Goal: Register for event/course: Sign up to attend an event or enroll in a course

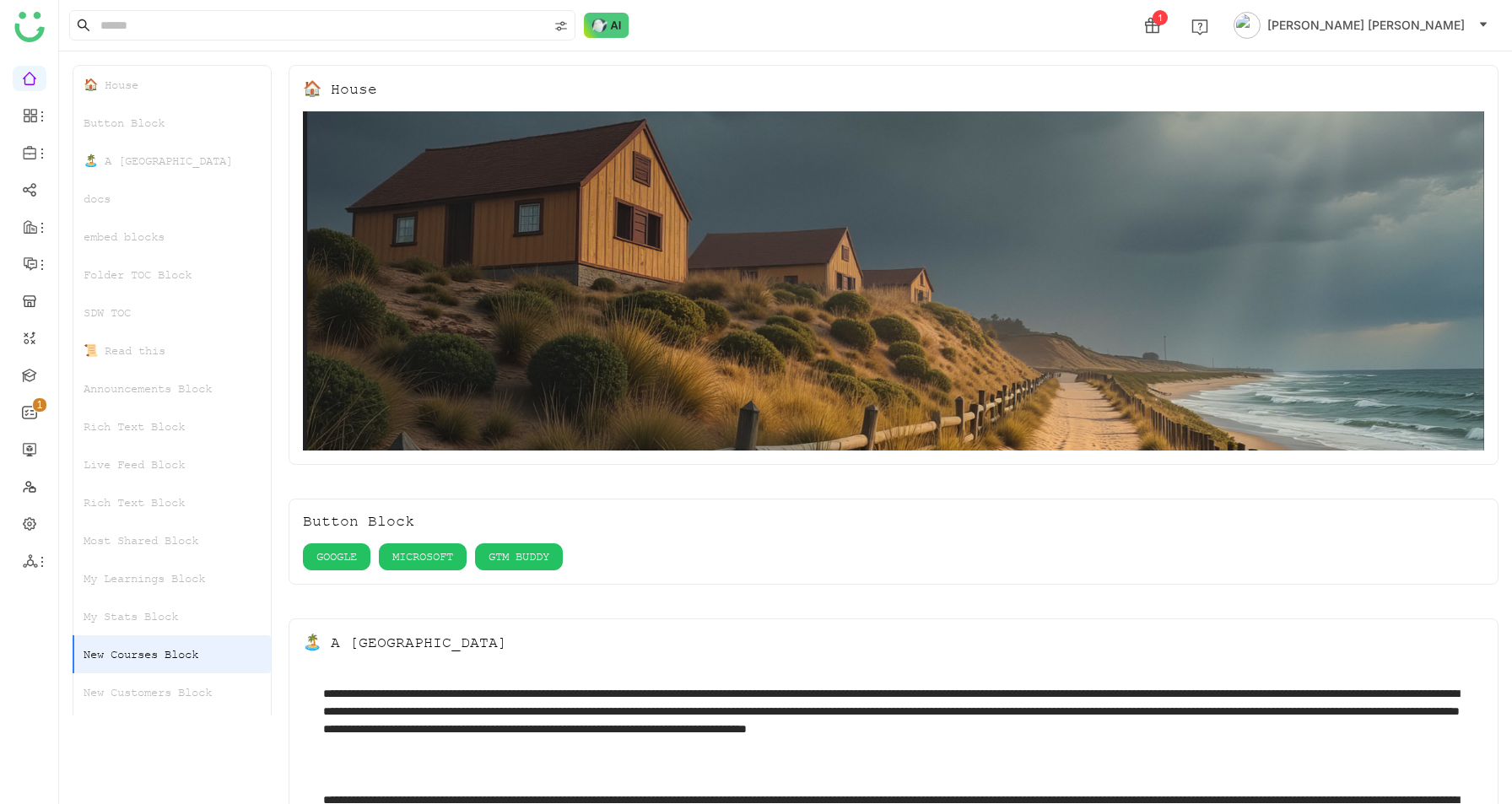
scroll to position [508, 0]
click at [140, 684] on div "New Customers Block" at bounding box center [172, 692] width 197 height 38
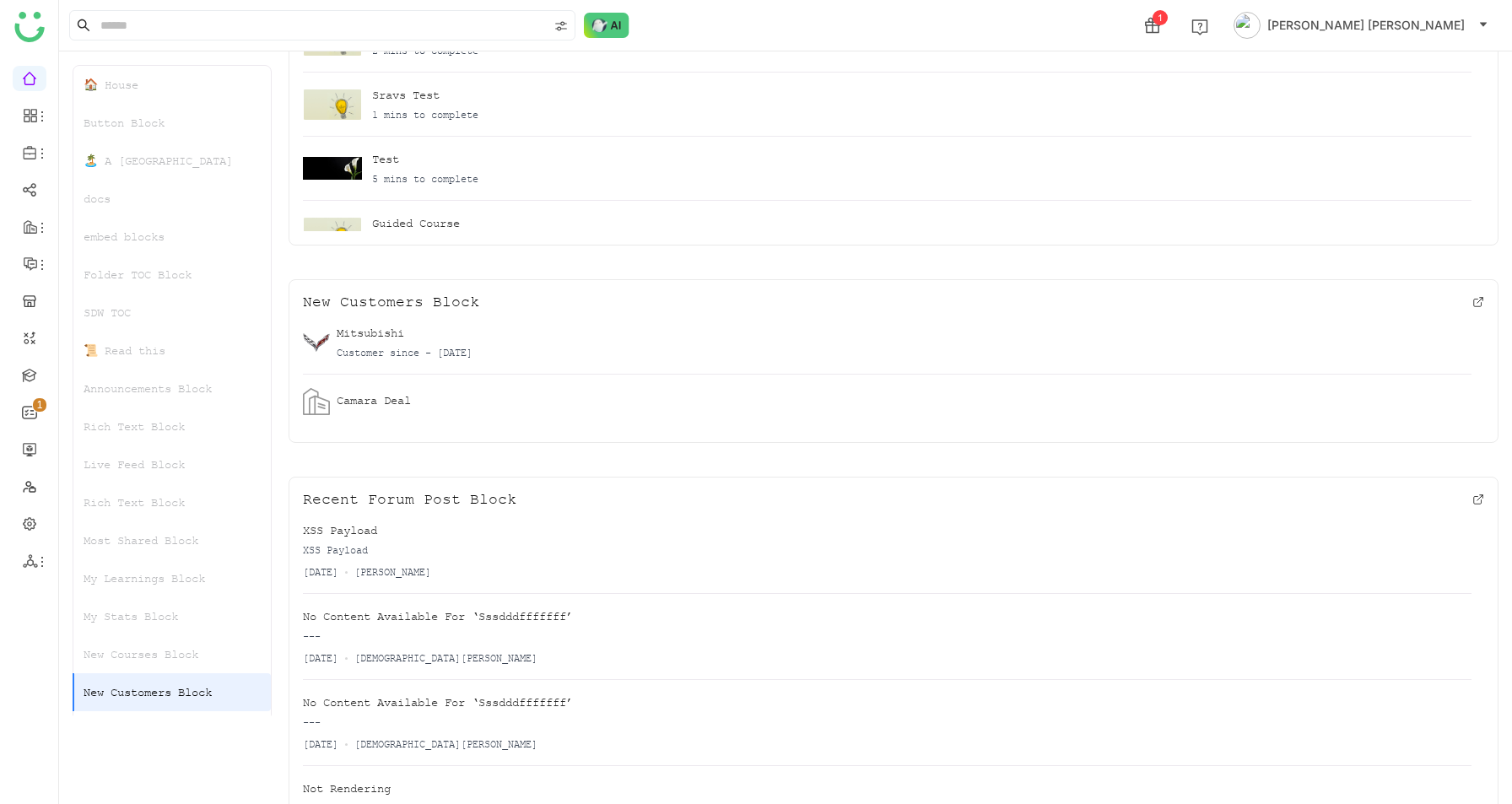
scroll to position [4927, 0]
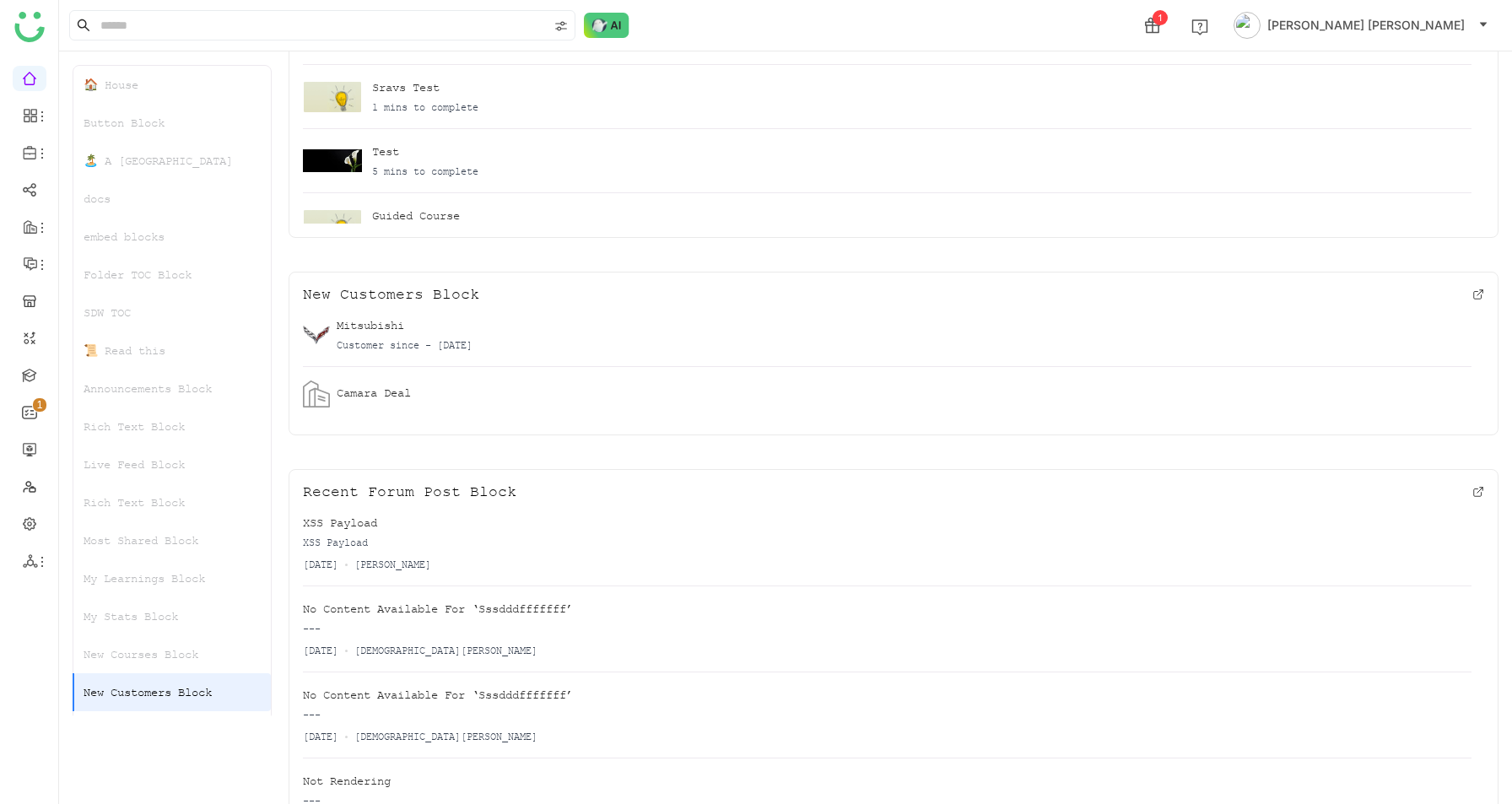
click at [30, 70] on link at bounding box center [29, 77] width 15 height 14
click at [25, 478] on link at bounding box center [29, 485] width 15 height 14
click at [26, 482] on link at bounding box center [29, 485] width 15 height 14
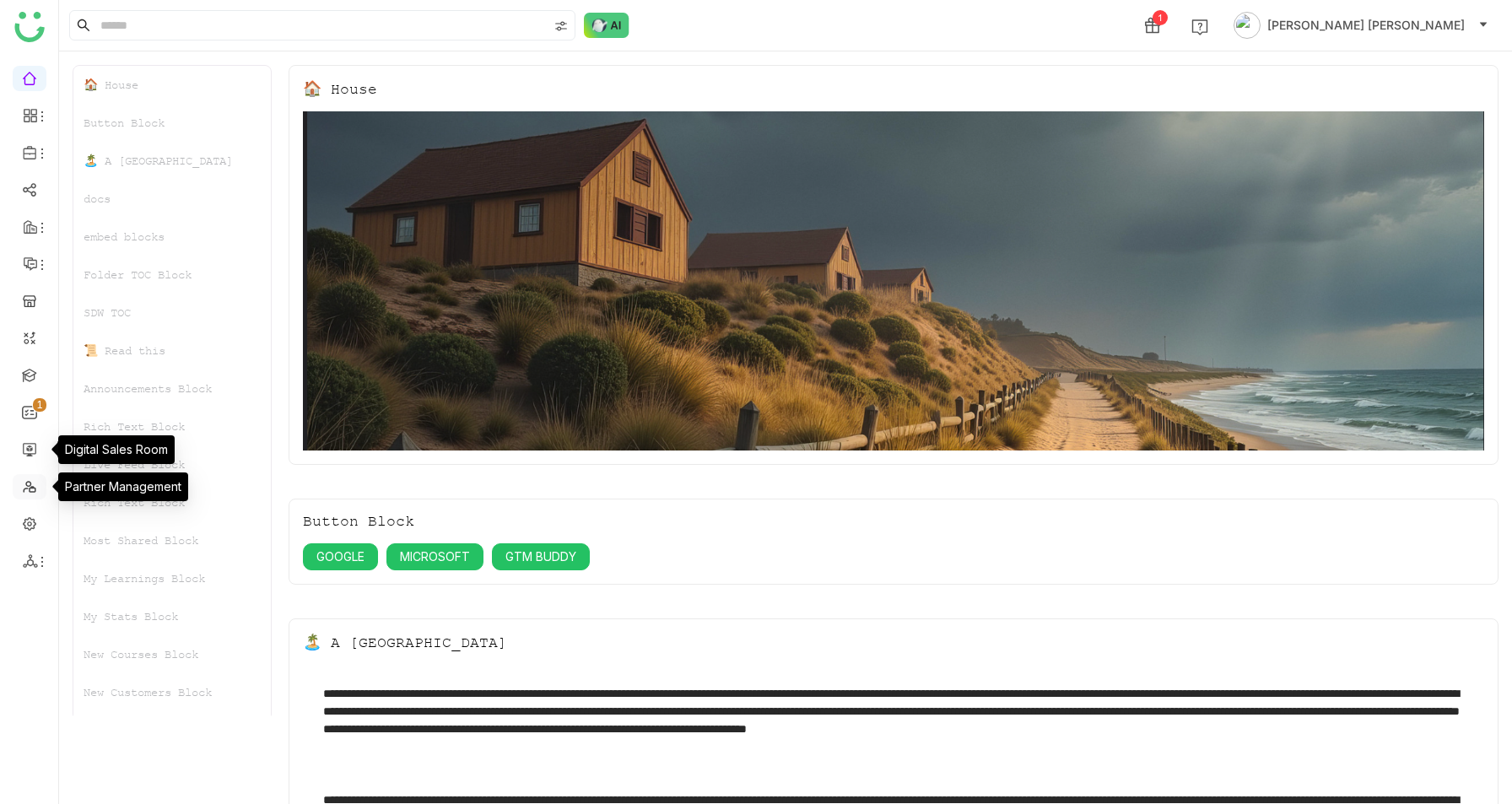
click at [35, 484] on link at bounding box center [29, 485] width 15 height 14
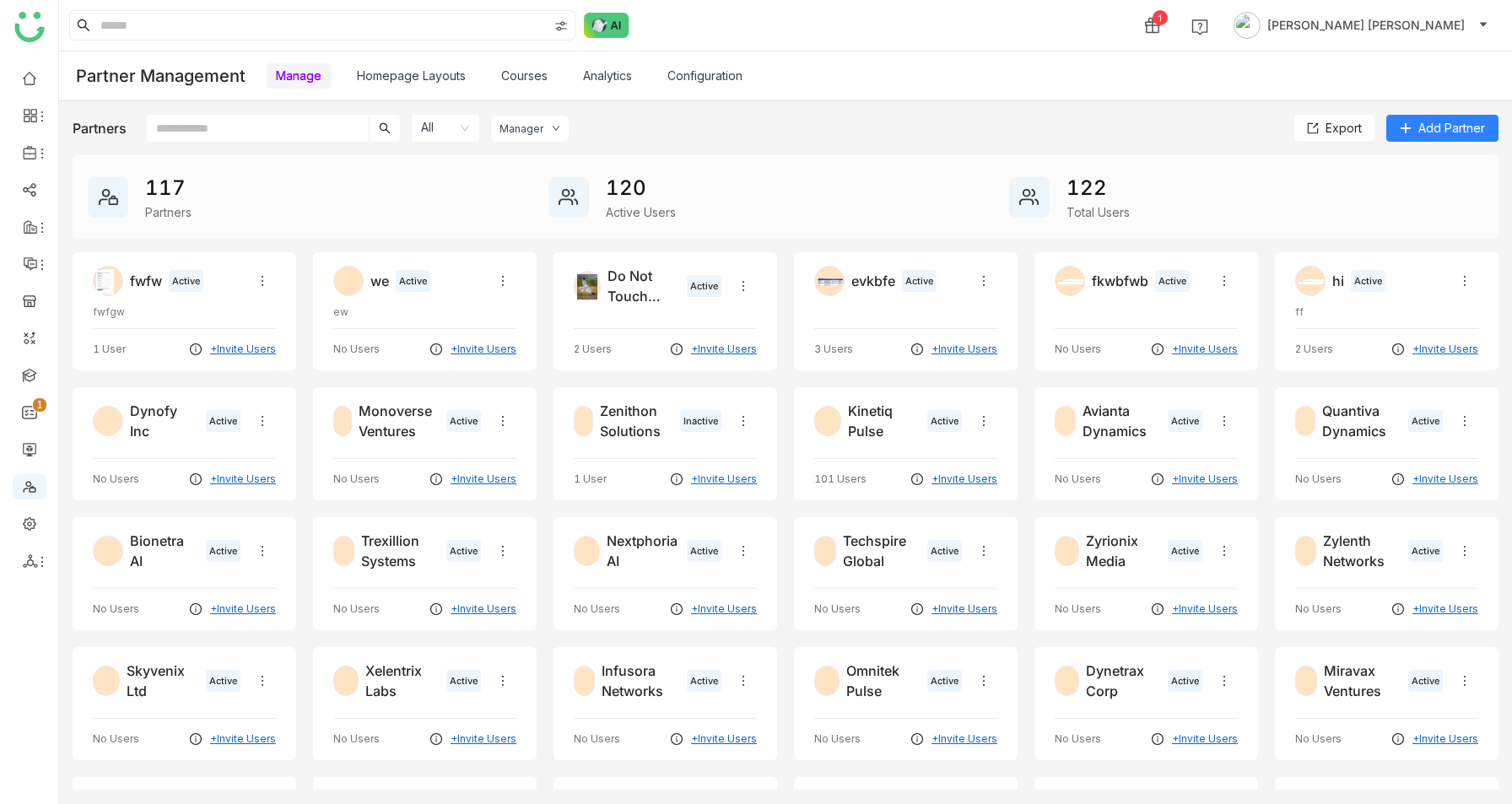
click at [513, 68] on link "Courses" at bounding box center [523, 75] width 46 height 14
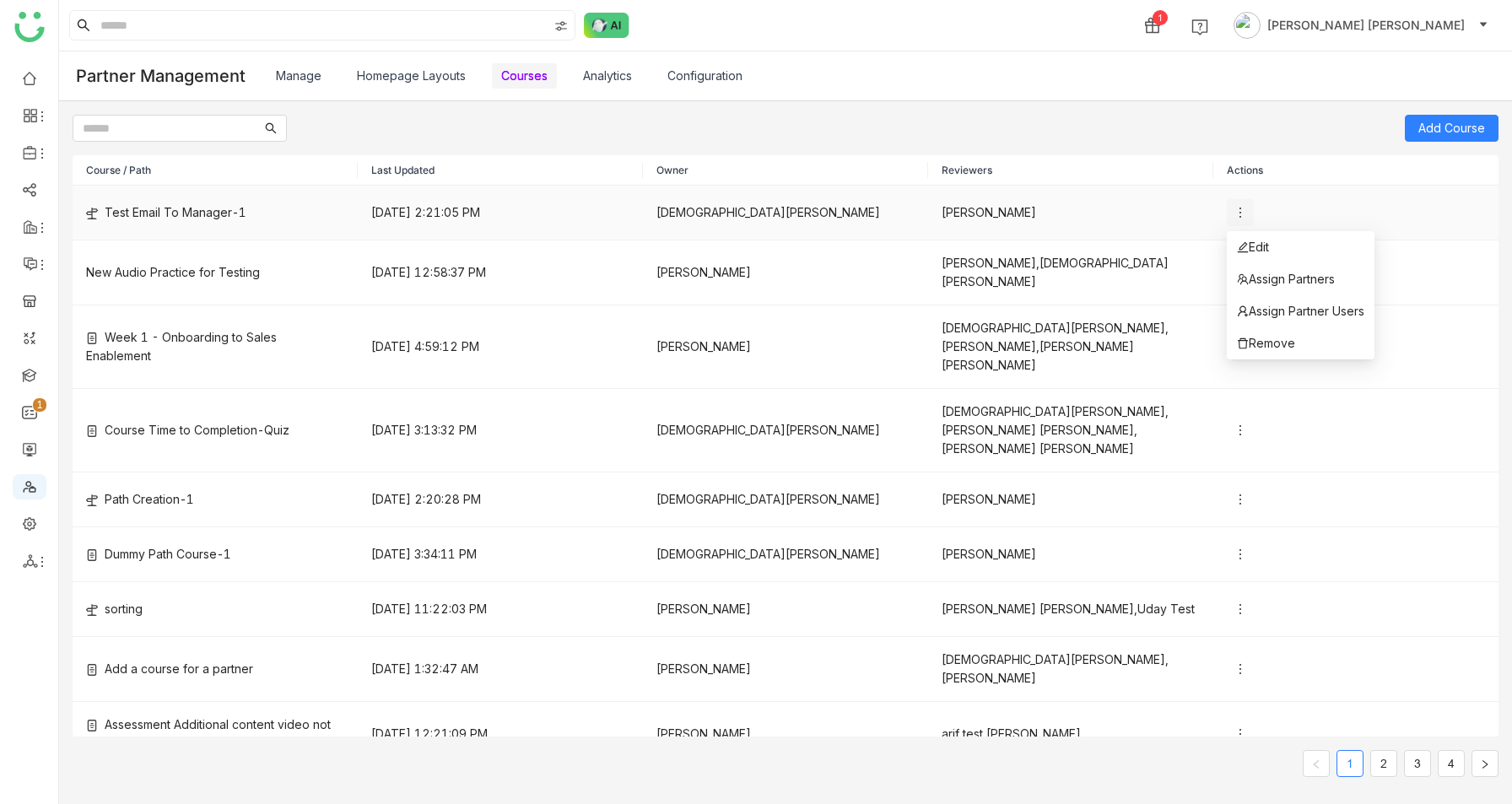
click at [1241, 205] on icon at bounding box center [1240, 212] width 13 height 13
click at [1275, 305] on span "Assign Partner Users" at bounding box center [1300, 311] width 128 height 19
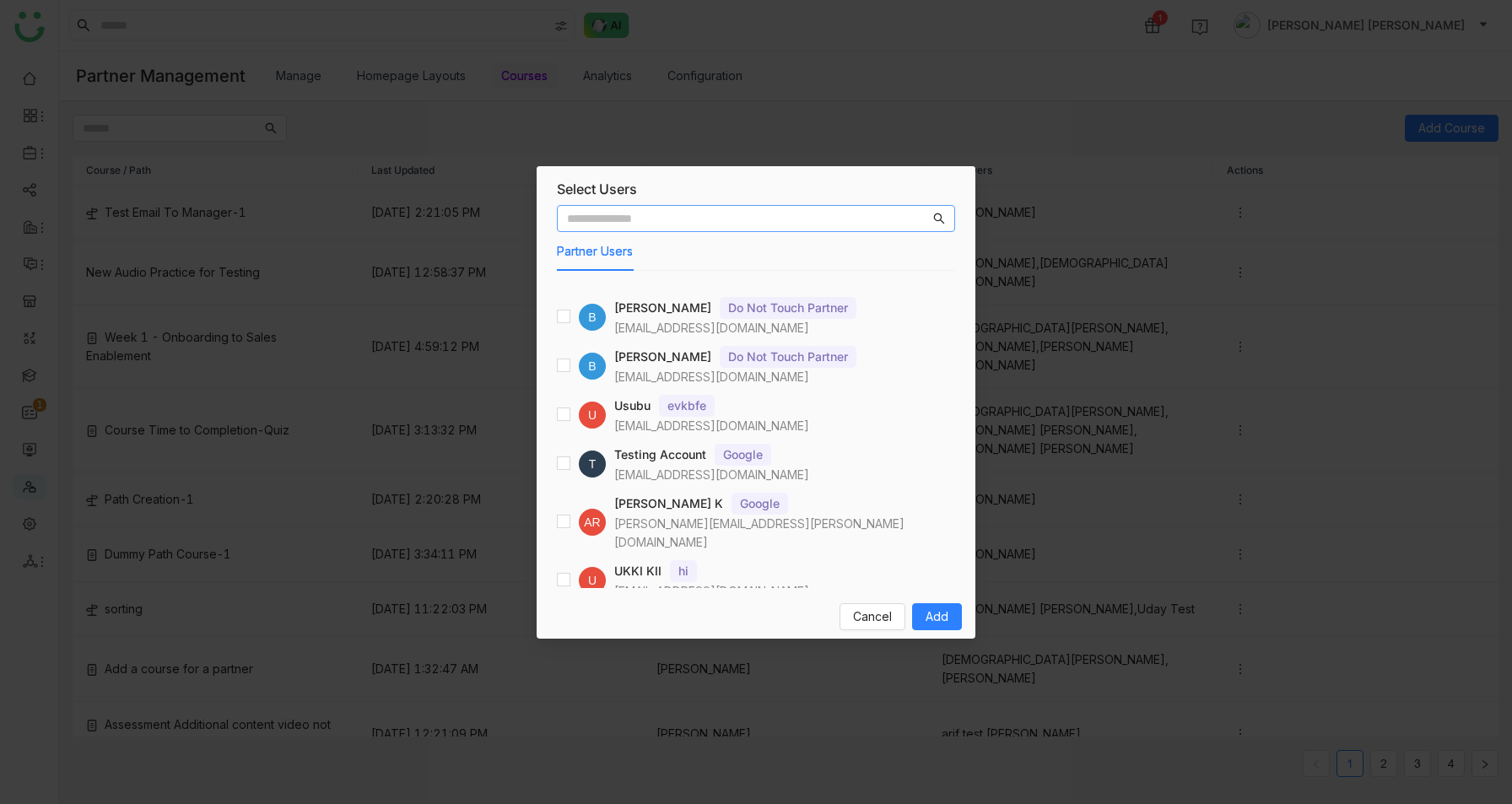
click at [396, 319] on nz-modal-container "Select Users Partner Users B Bhupendra Singh Do Not Touch Partner bsbhandari@li…" at bounding box center [756, 402] width 1512 height 804
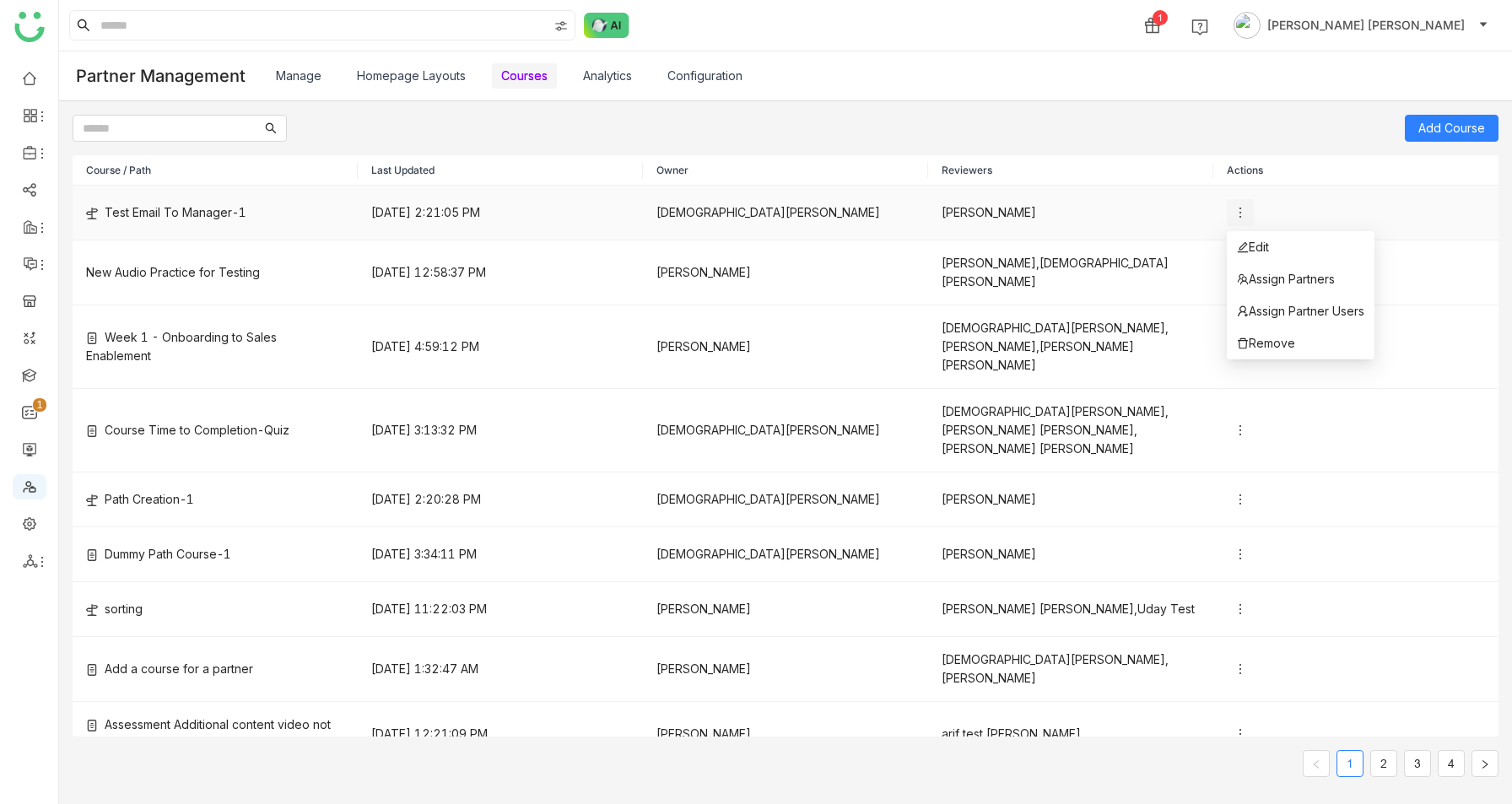
click at [1246, 206] on icon at bounding box center [1240, 212] width 13 height 13
click at [1273, 321] on li "Assign Partner Users" at bounding box center [1300, 311] width 147 height 32
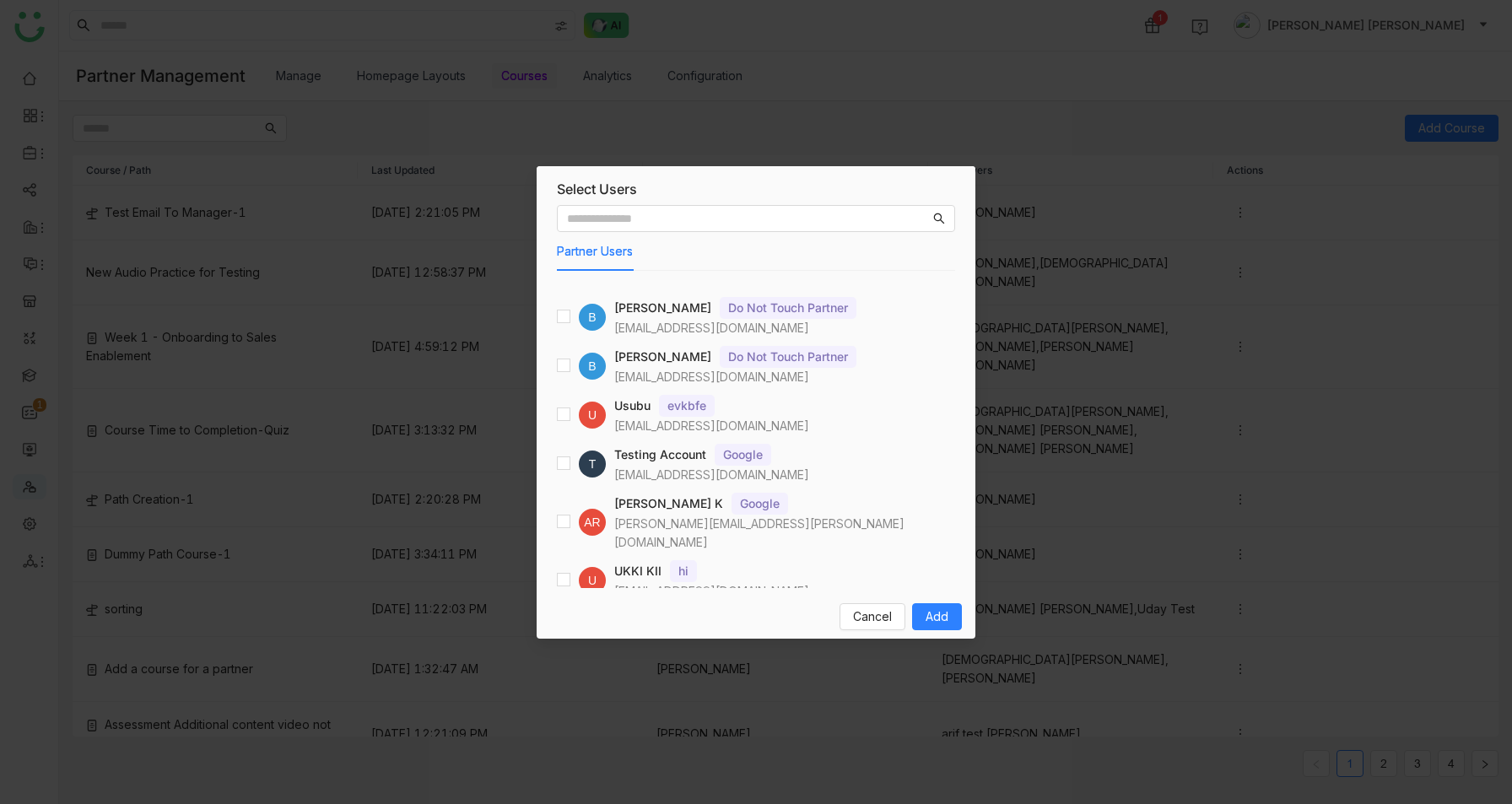
click at [377, 120] on nz-modal-container "Select Users Partner Users B Bhupendra Singh Do Not Touch Partner bsbhandari@li…" at bounding box center [756, 402] width 1512 height 804
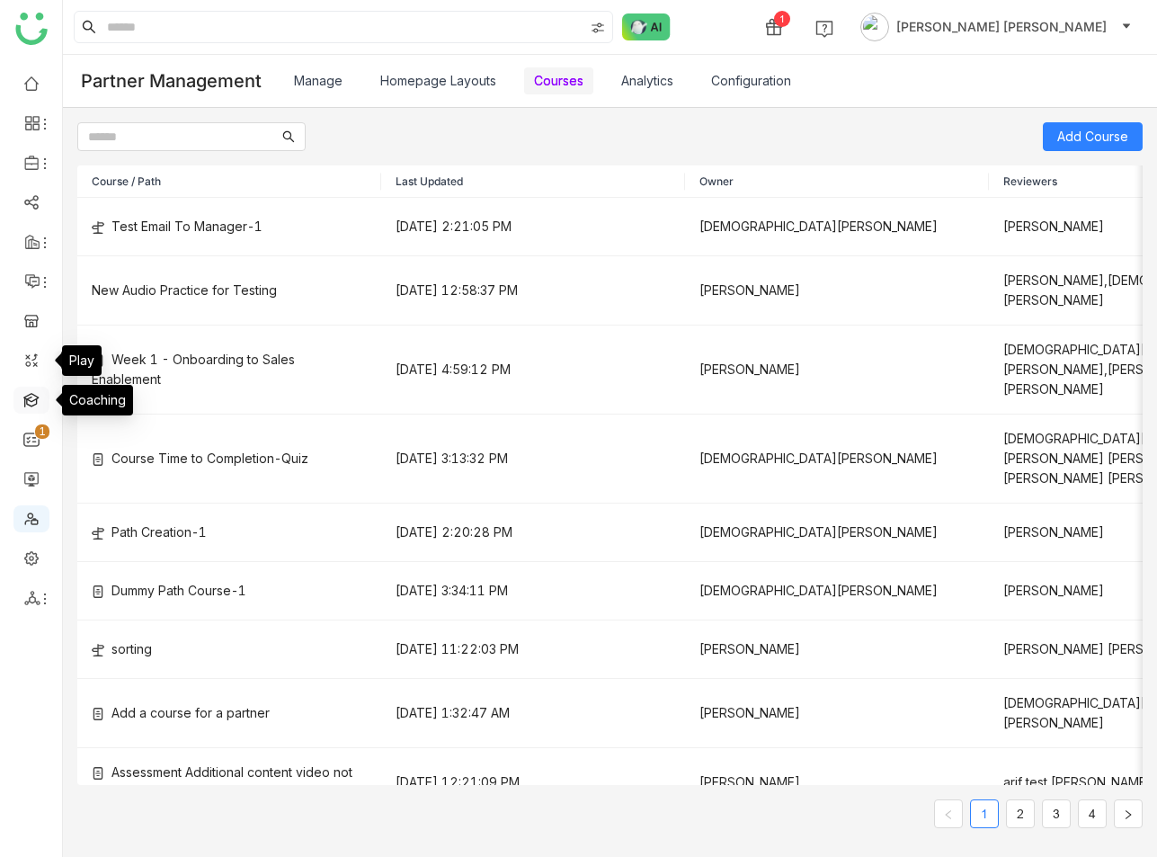
click at [34, 400] on link at bounding box center [31, 398] width 16 height 15
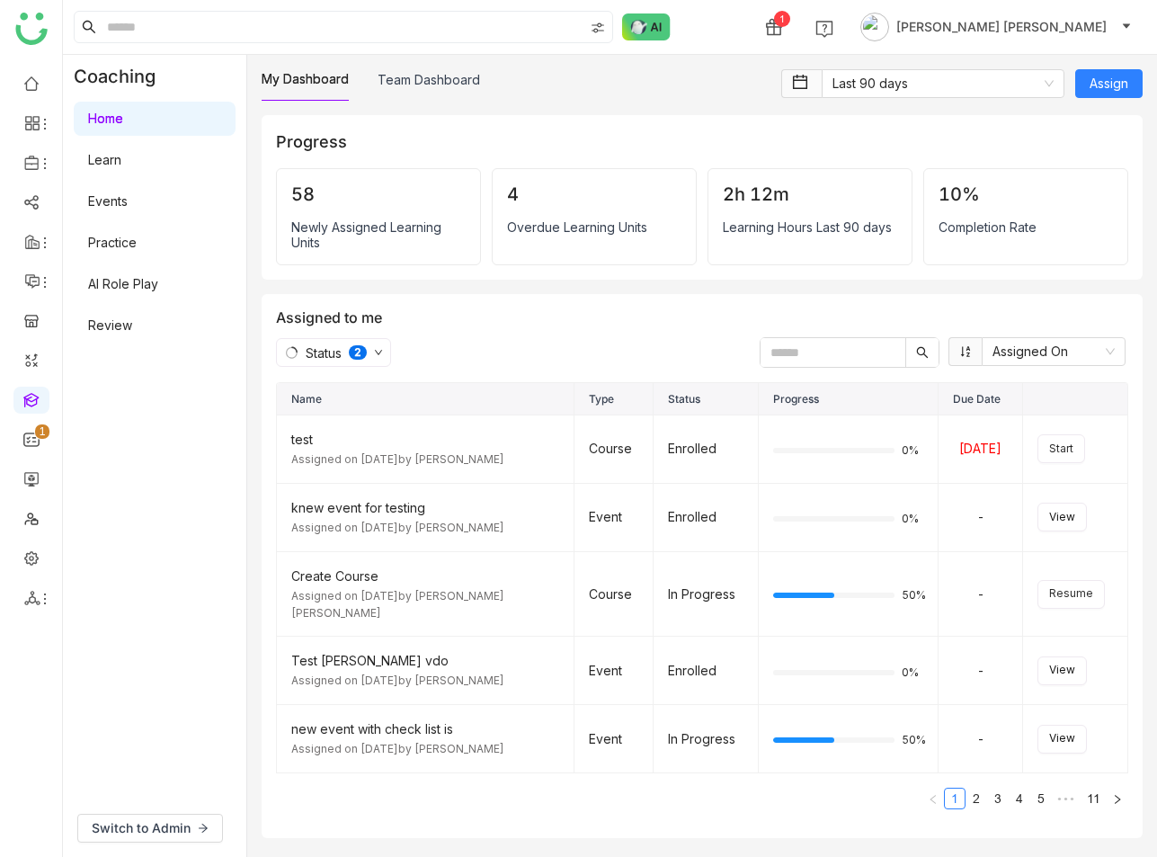
click at [114, 165] on link "Learn" at bounding box center [104, 159] width 33 height 15
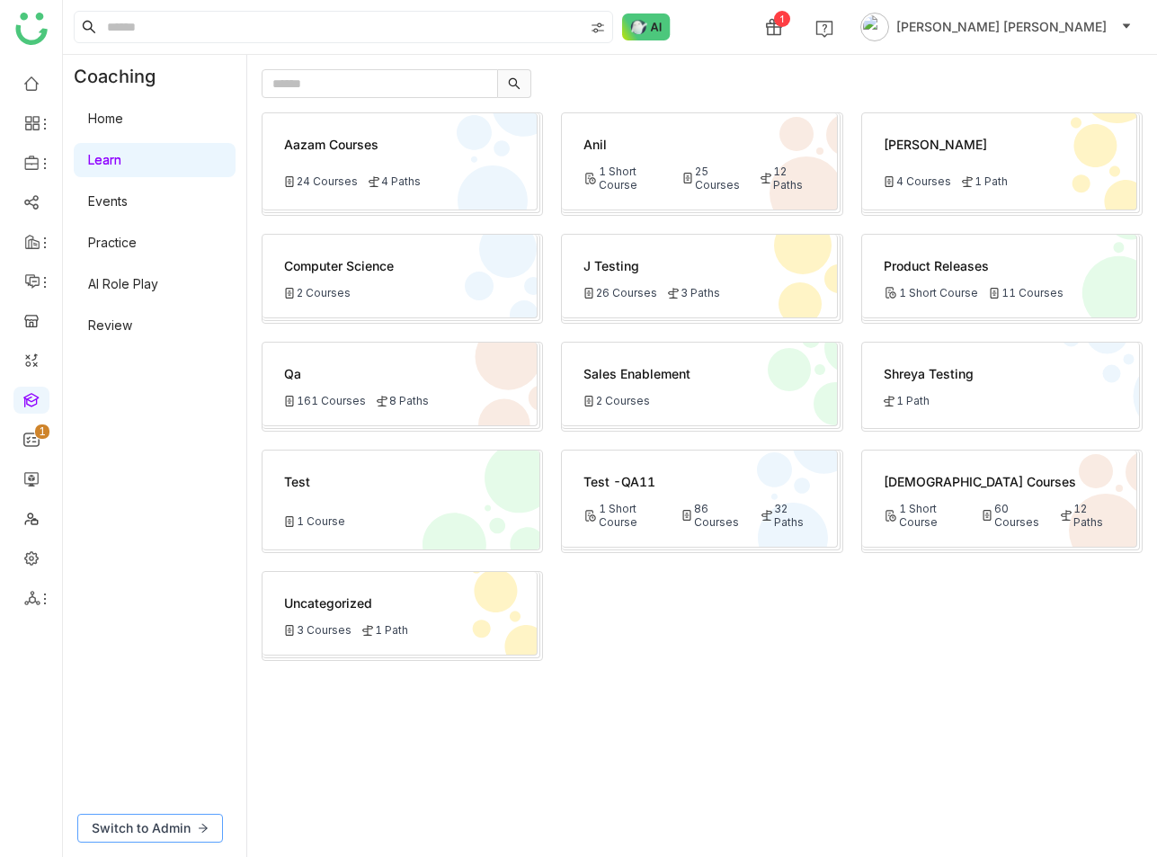
click at [146, 842] on button "Switch to Admin" at bounding box center [150, 828] width 146 height 29
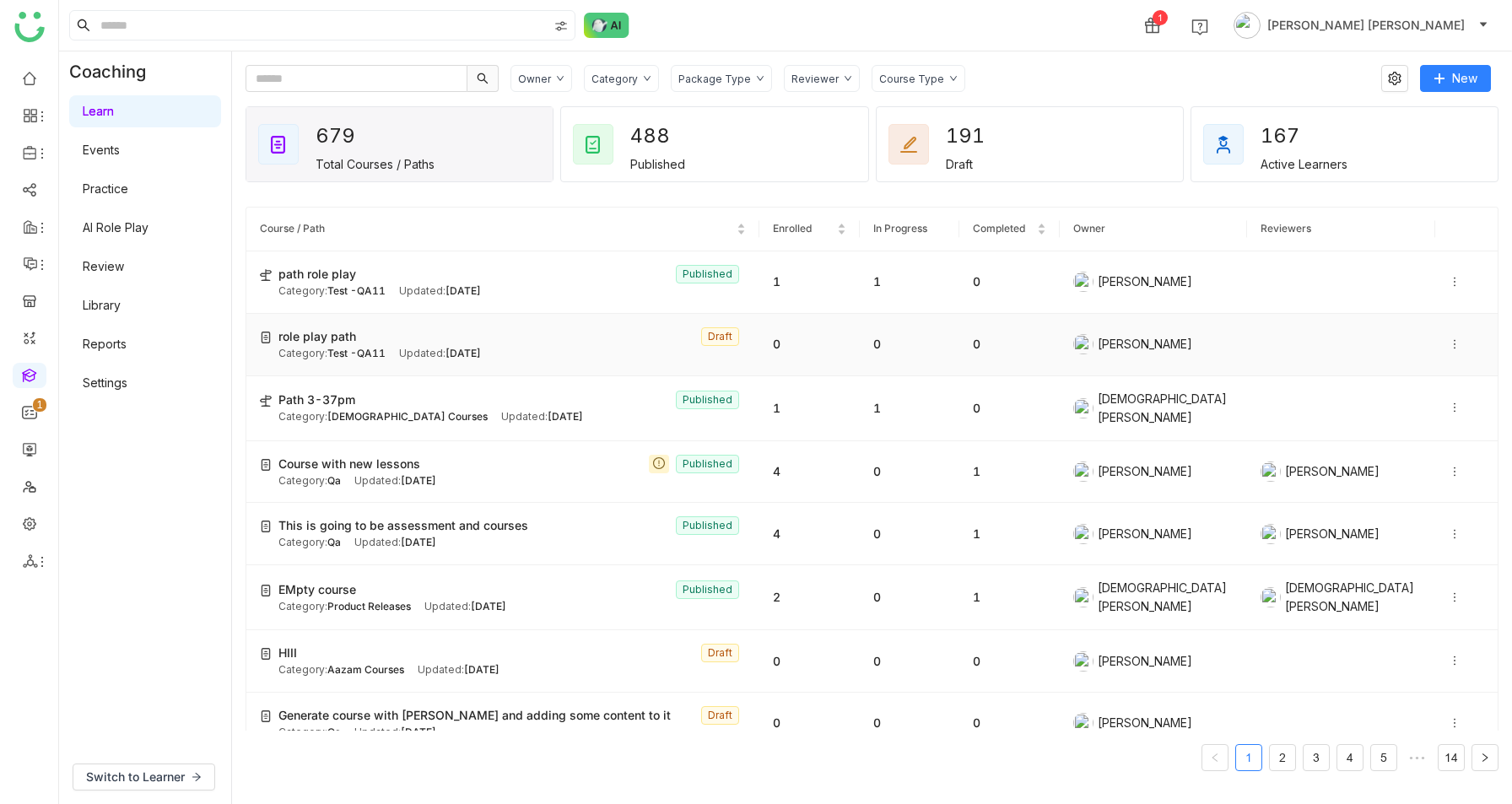
click at [1456, 339] on icon at bounding box center [1454, 344] width 12 height 12
click at [1456, 465] on icon at bounding box center [1454, 471] width 12 height 12
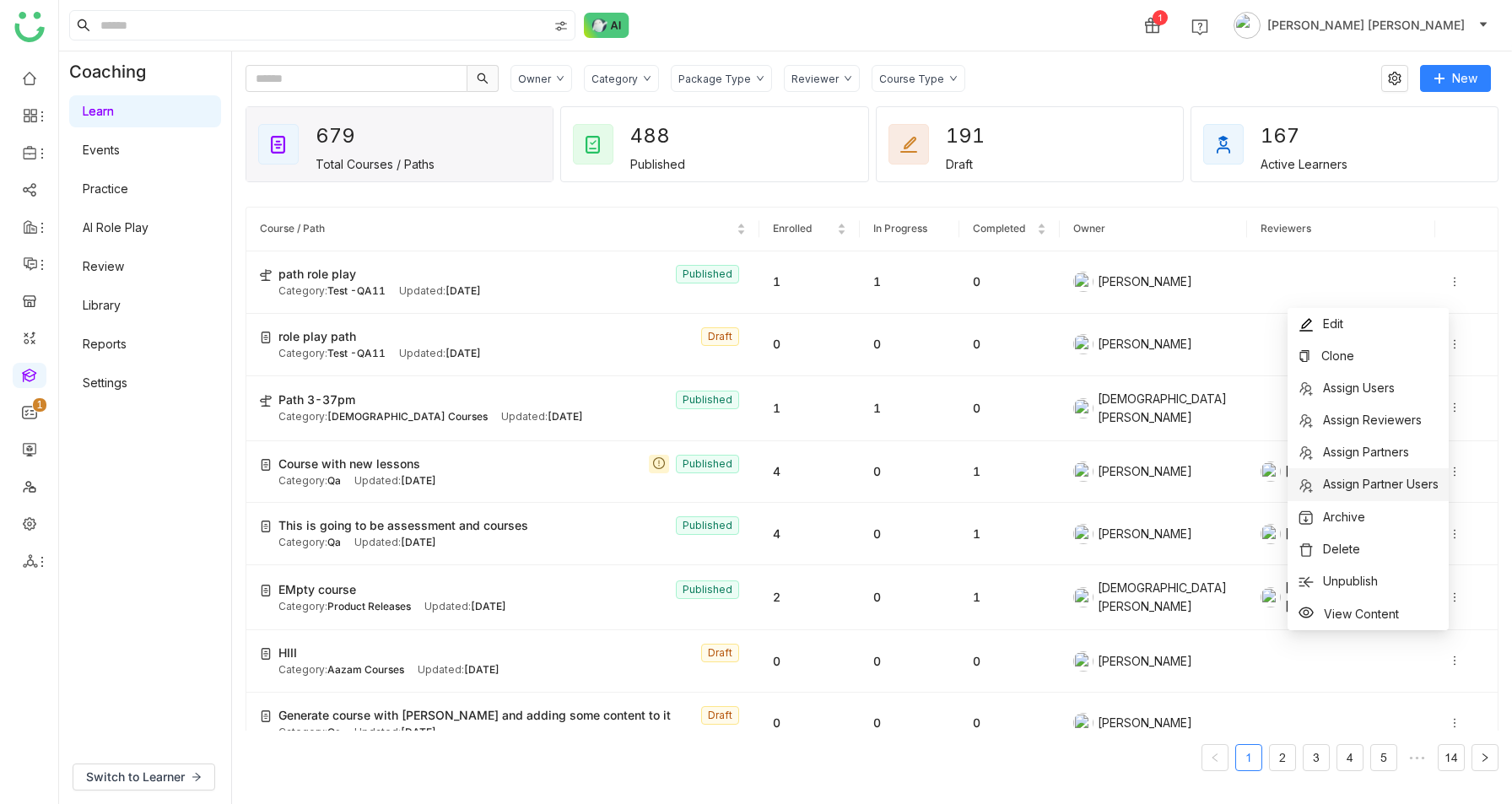
click at [1403, 482] on span "Assign Partner Users" at bounding box center [1380, 483] width 115 height 14
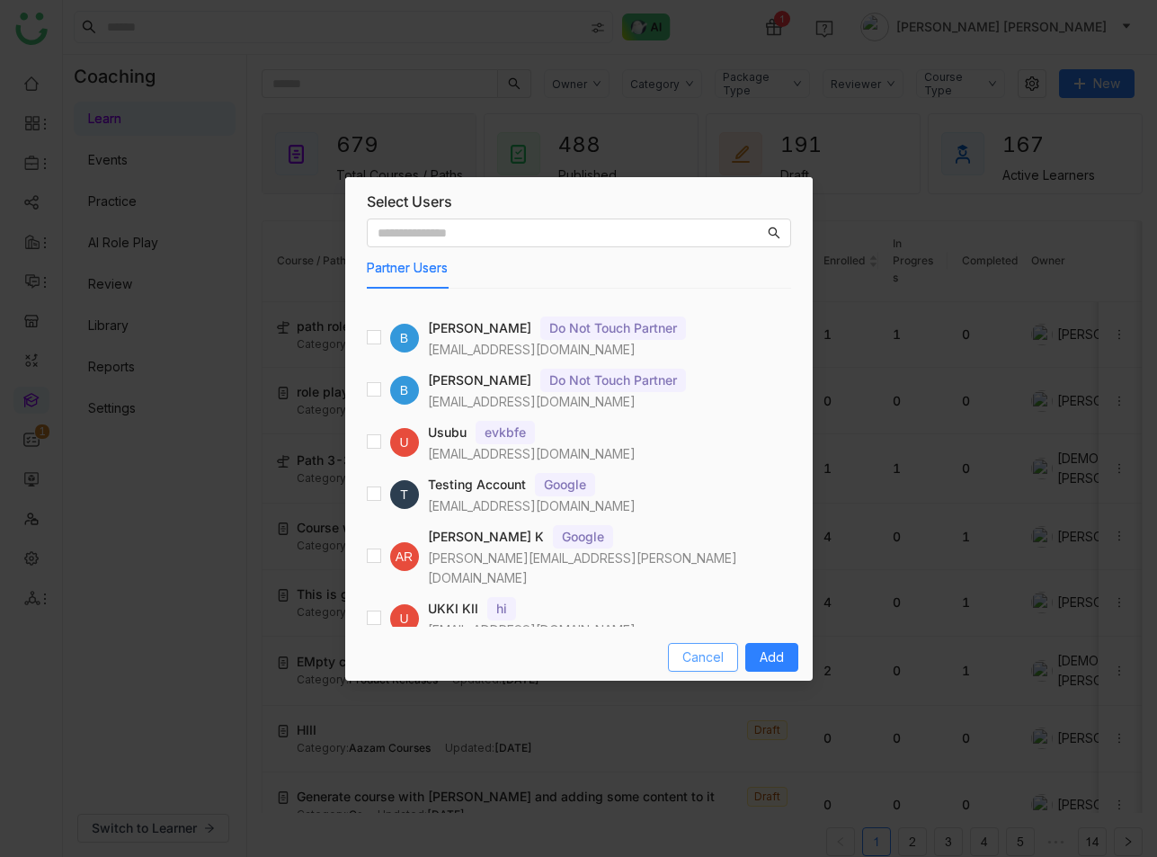
click at [706, 657] on span "Cancel" at bounding box center [703, 657] width 41 height 20
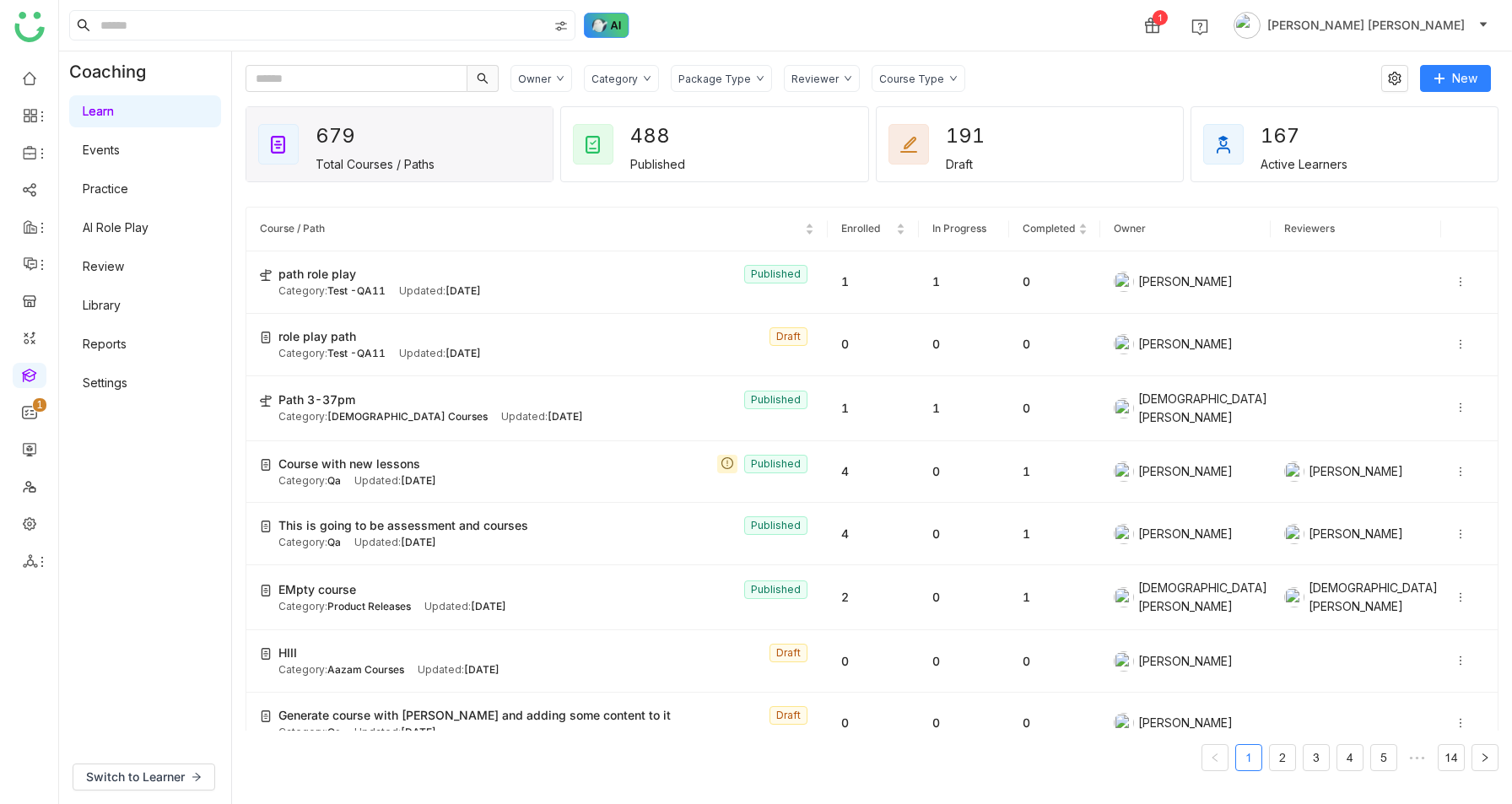
click at [605, 29] on img at bounding box center [606, 24] width 46 height 25
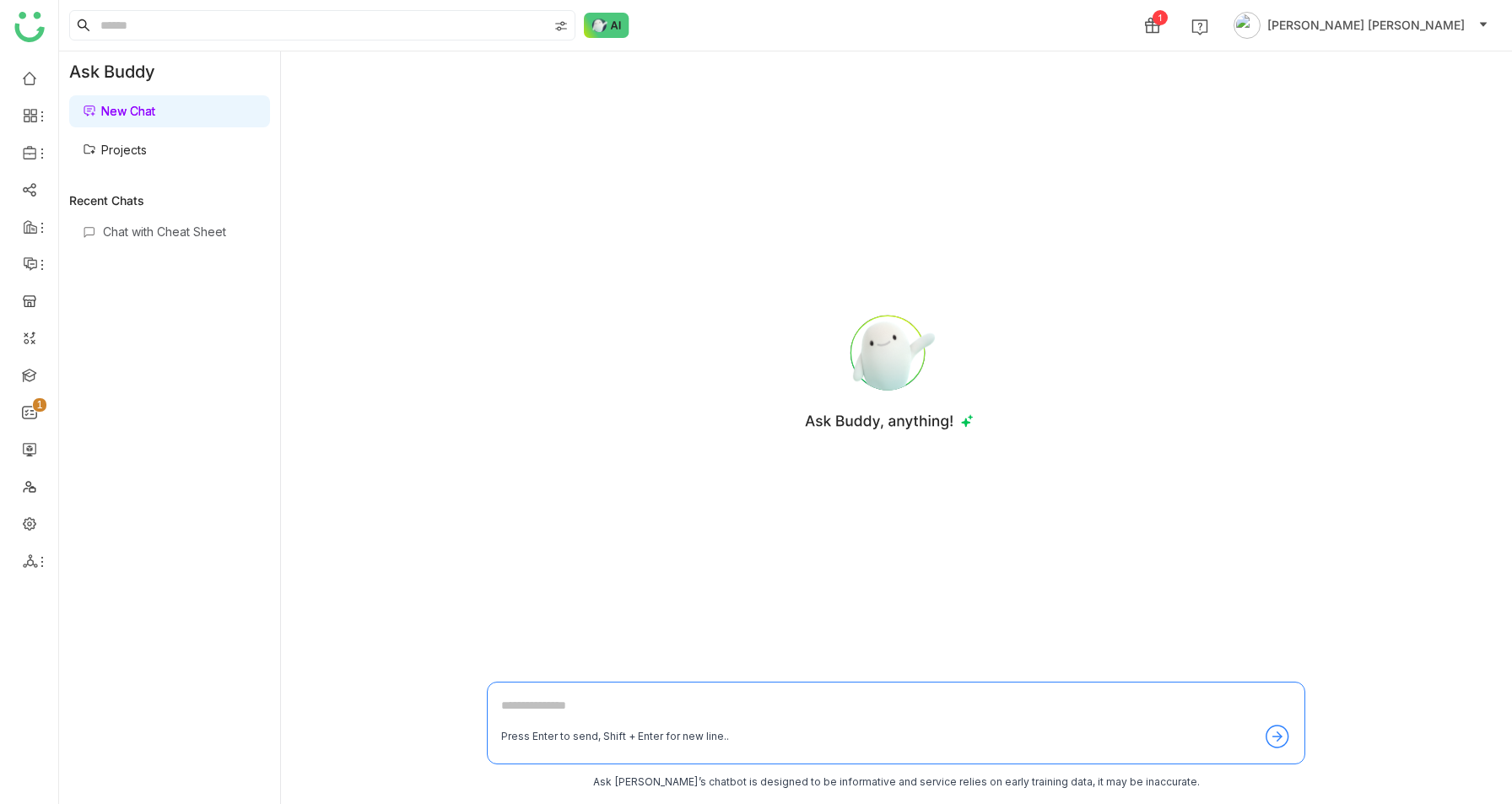
click at [138, 144] on link "Projects" at bounding box center [114, 149] width 64 height 14
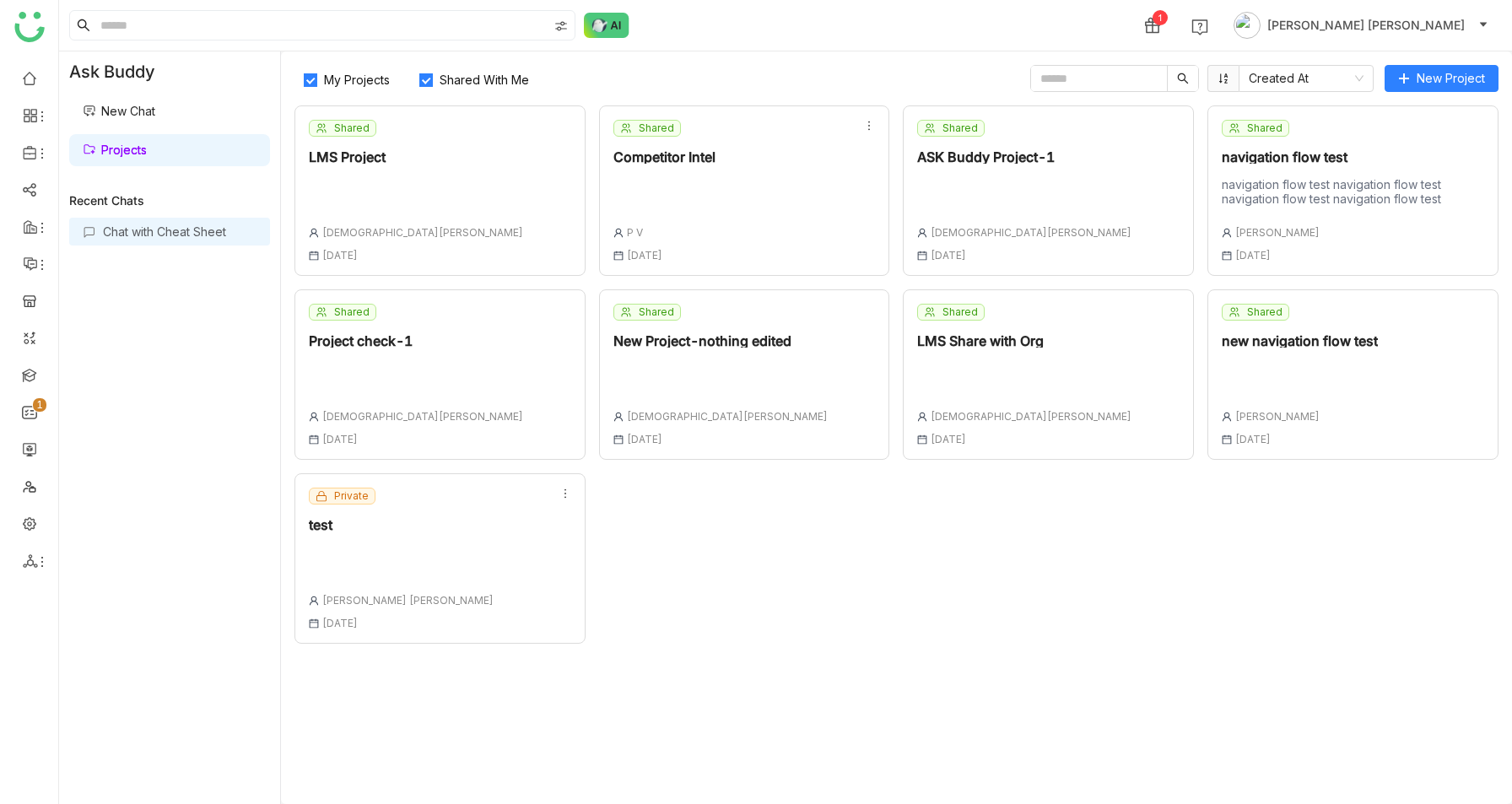
click at [141, 229] on div "Chat with Cheat Sheet" at bounding box center [180, 231] width 154 height 14
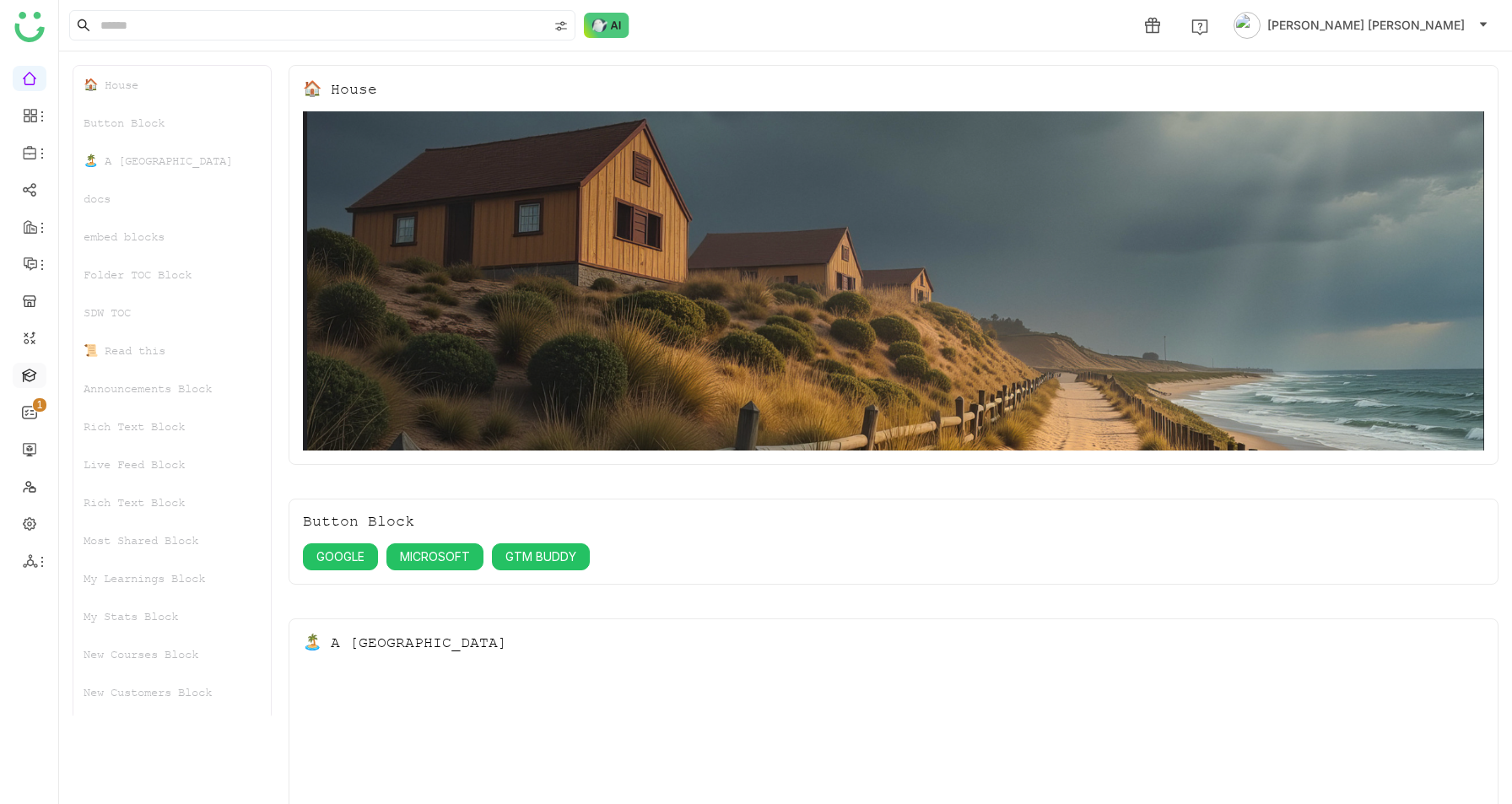
click at [25, 367] on link at bounding box center [29, 373] width 15 height 14
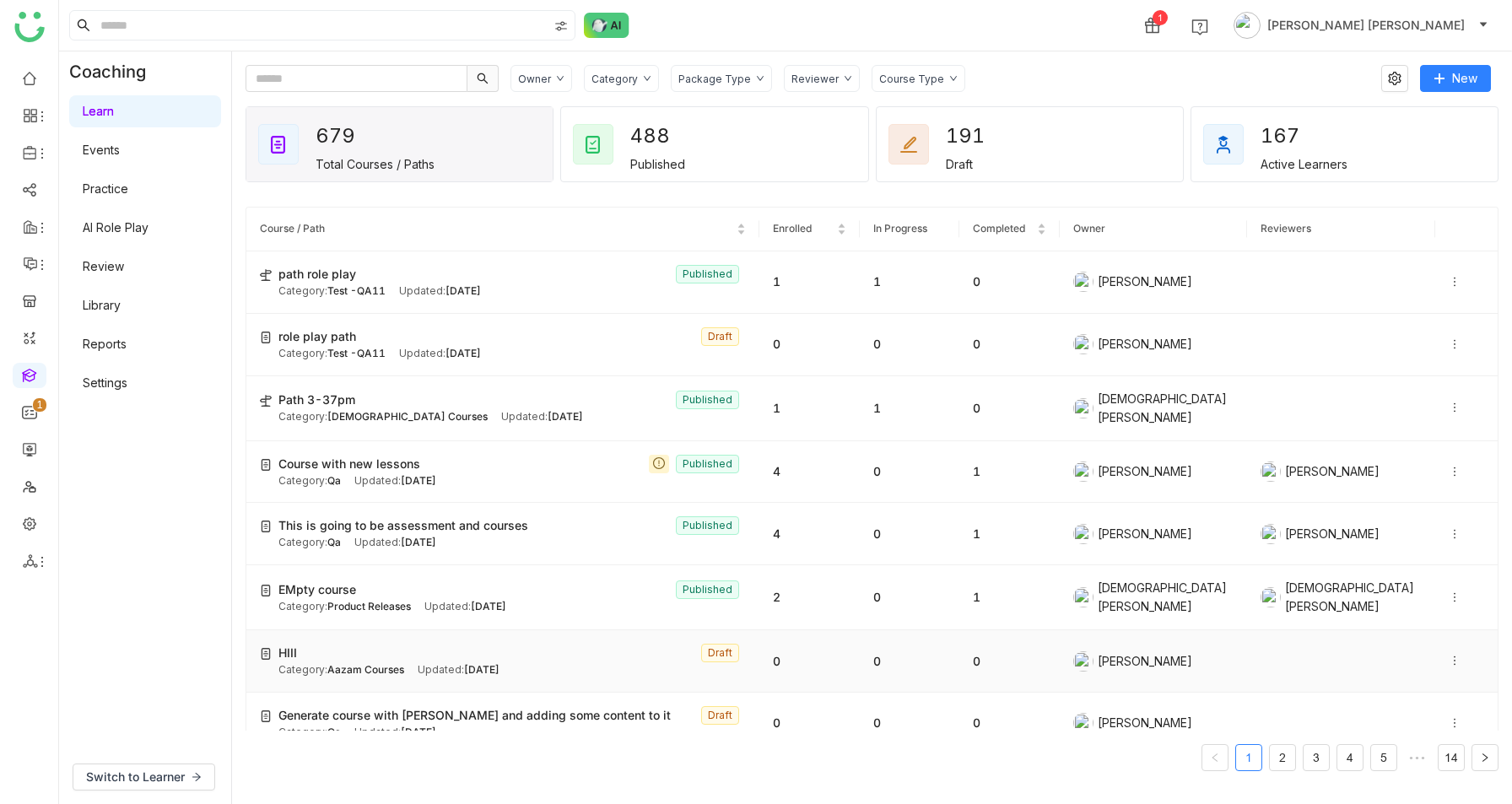
click at [431, 644] on div "HIII Draft" at bounding box center [512, 653] width 467 height 19
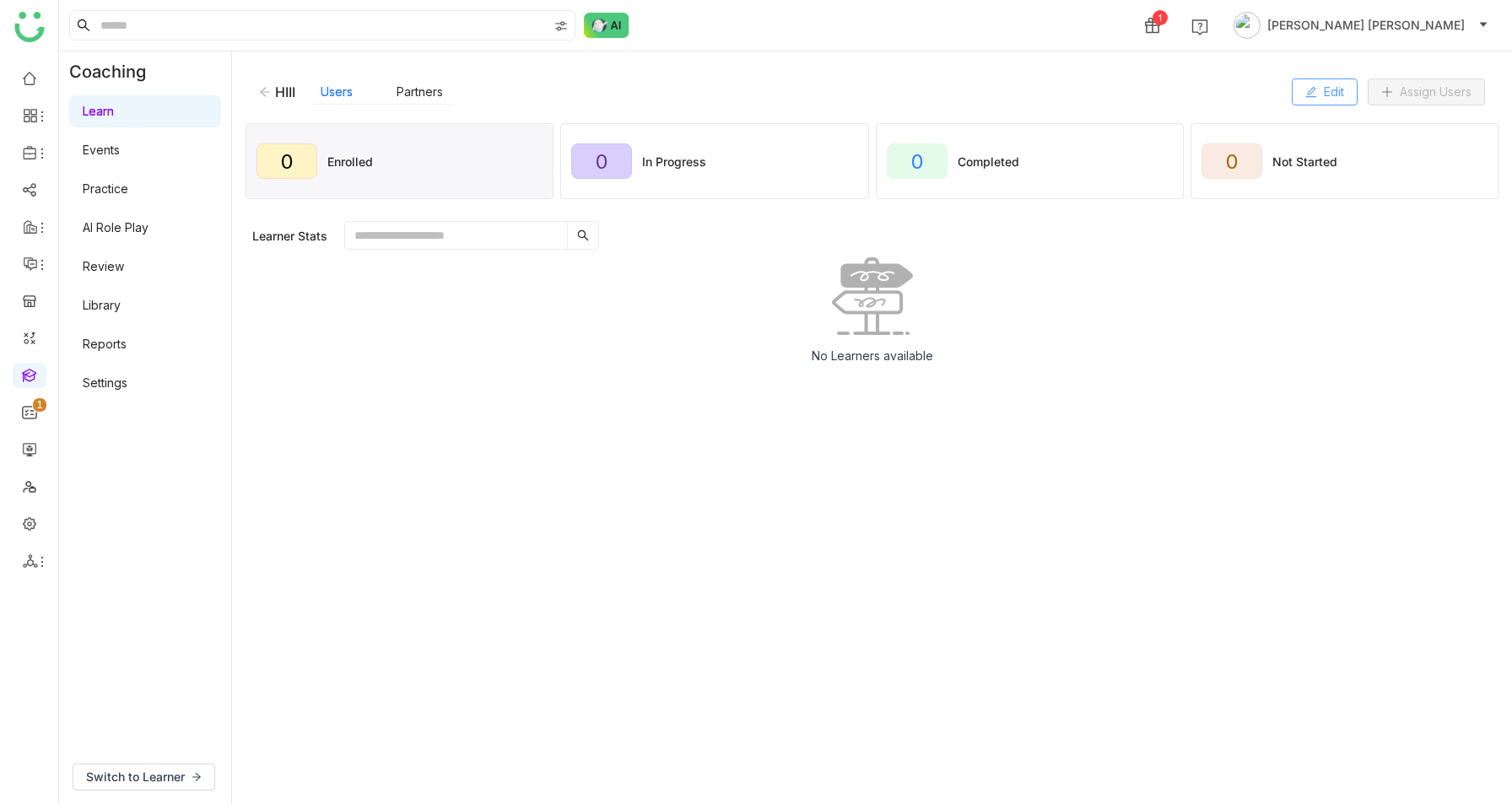
click at [1308, 82] on button "Edit" at bounding box center [1324, 92] width 66 height 27
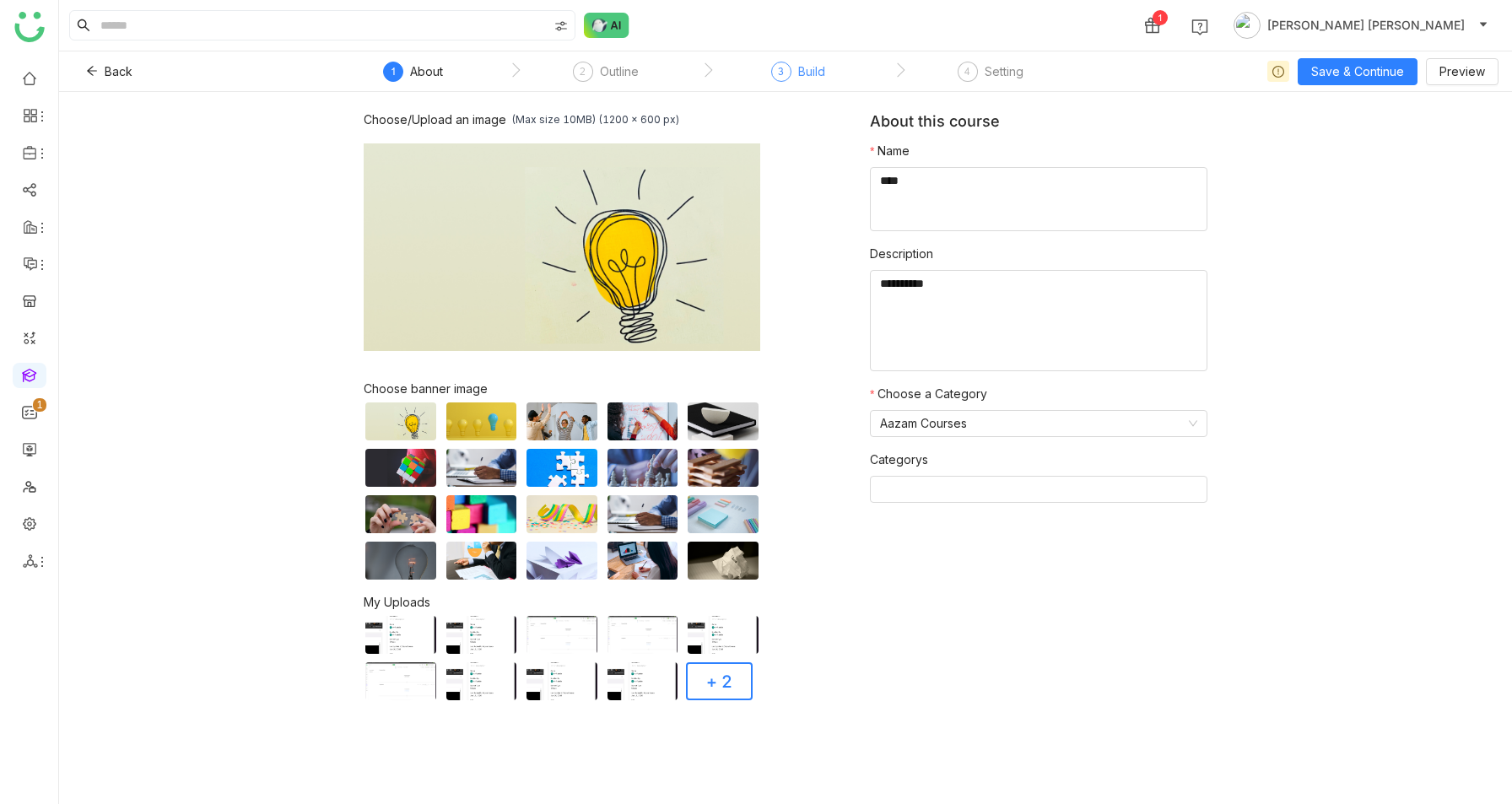
click at [796, 75] on div "3 Build" at bounding box center [798, 77] width 54 height 30
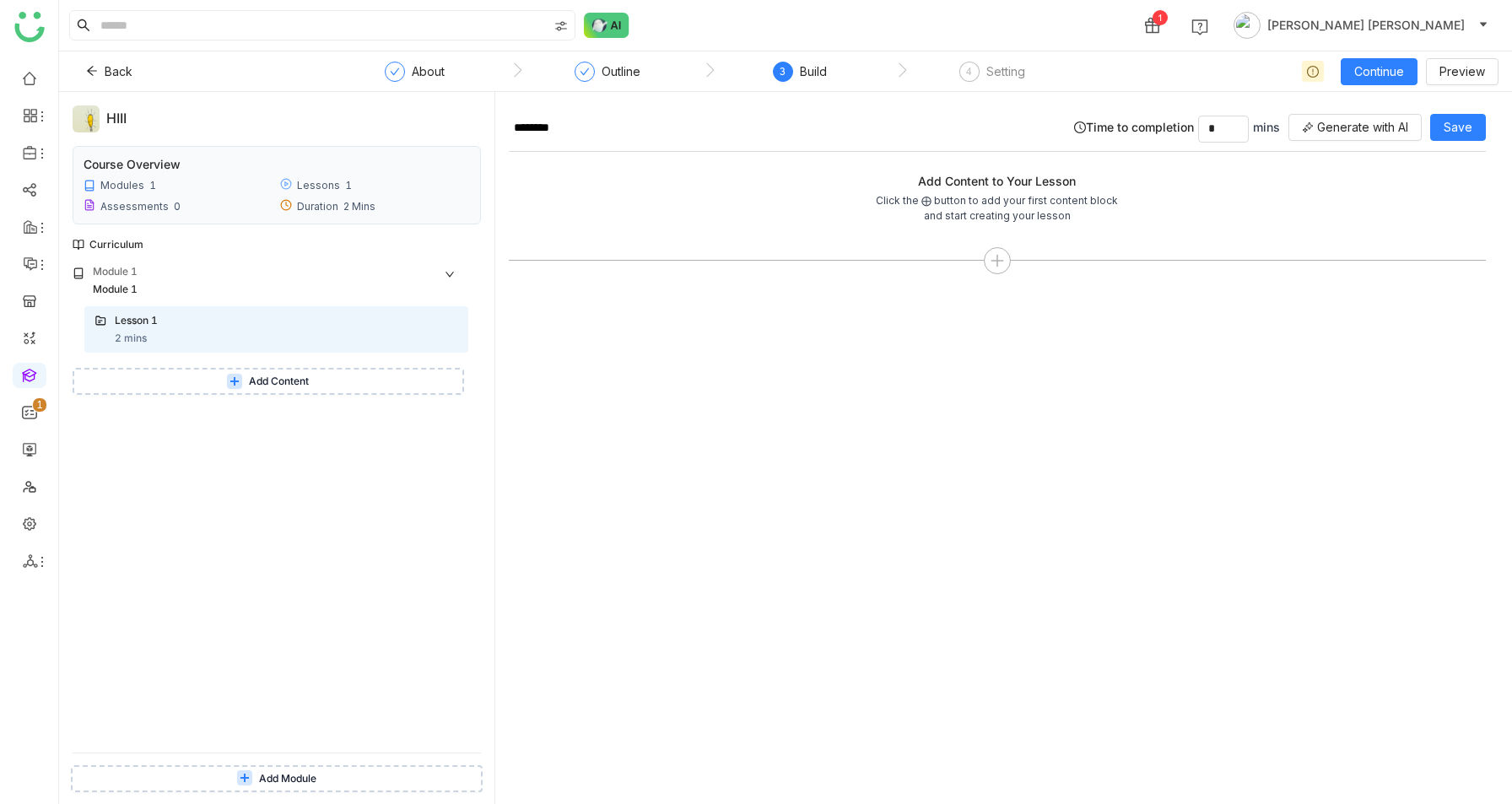
click at [331, 382] on button "Add Content" at bounding box center [267, 381] width 391 height 27
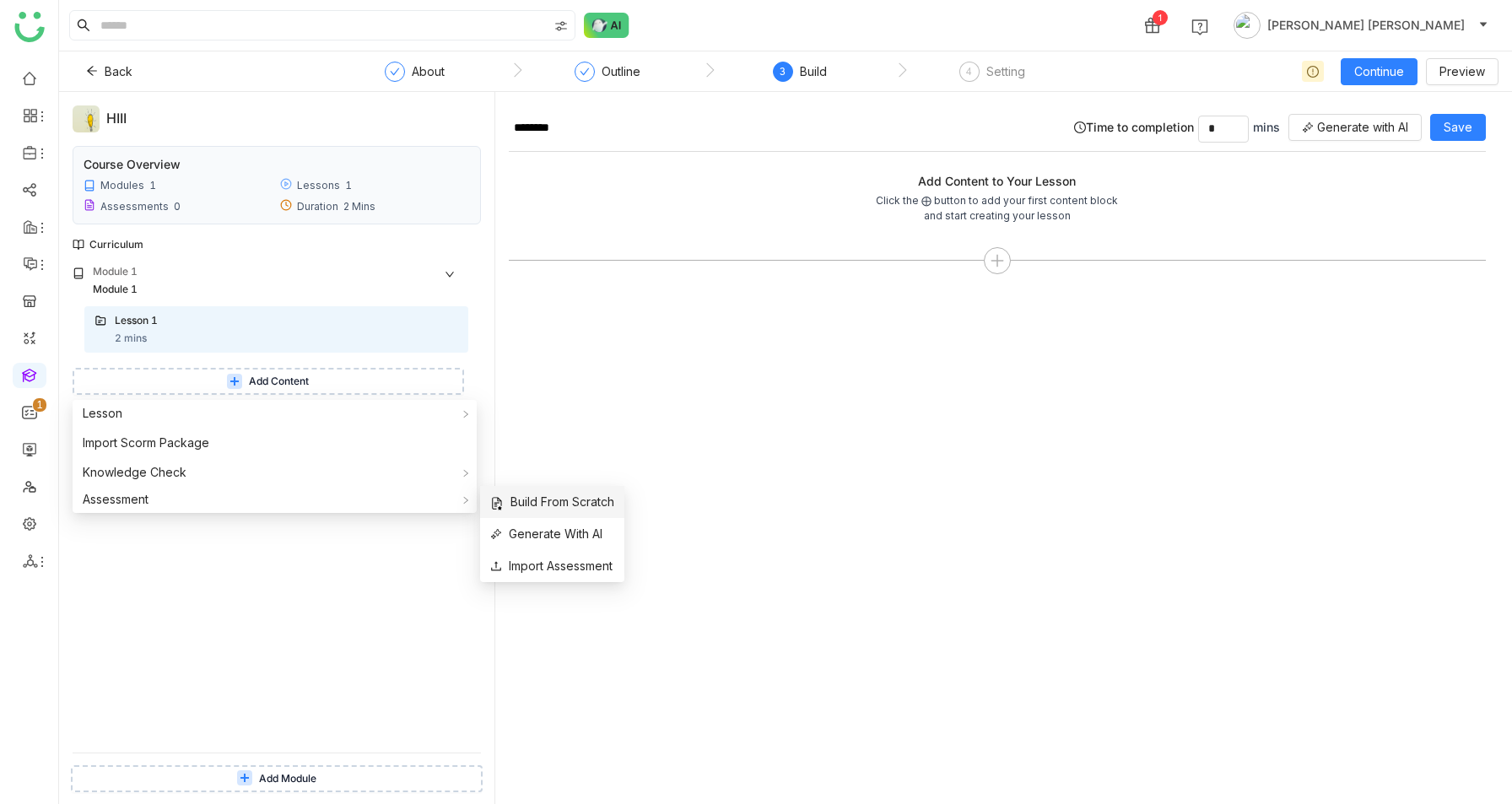
click at [569, 495] on span "Build From Scratch" at bounding box center [552, 502] width 124 height 19
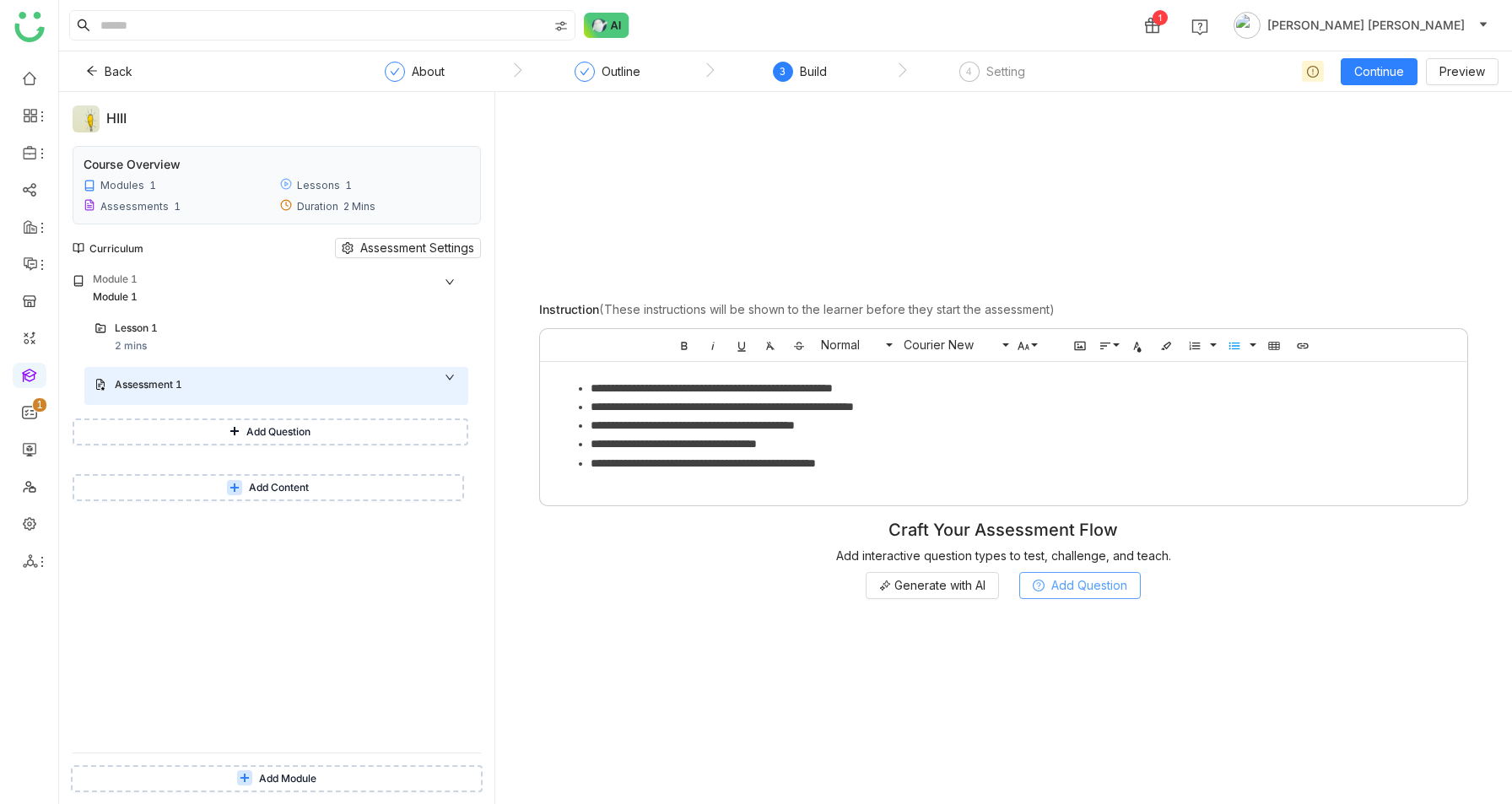
click at [1063, 575] on button "Add Question" at bounding box center [1079, 585] width 121 height 27
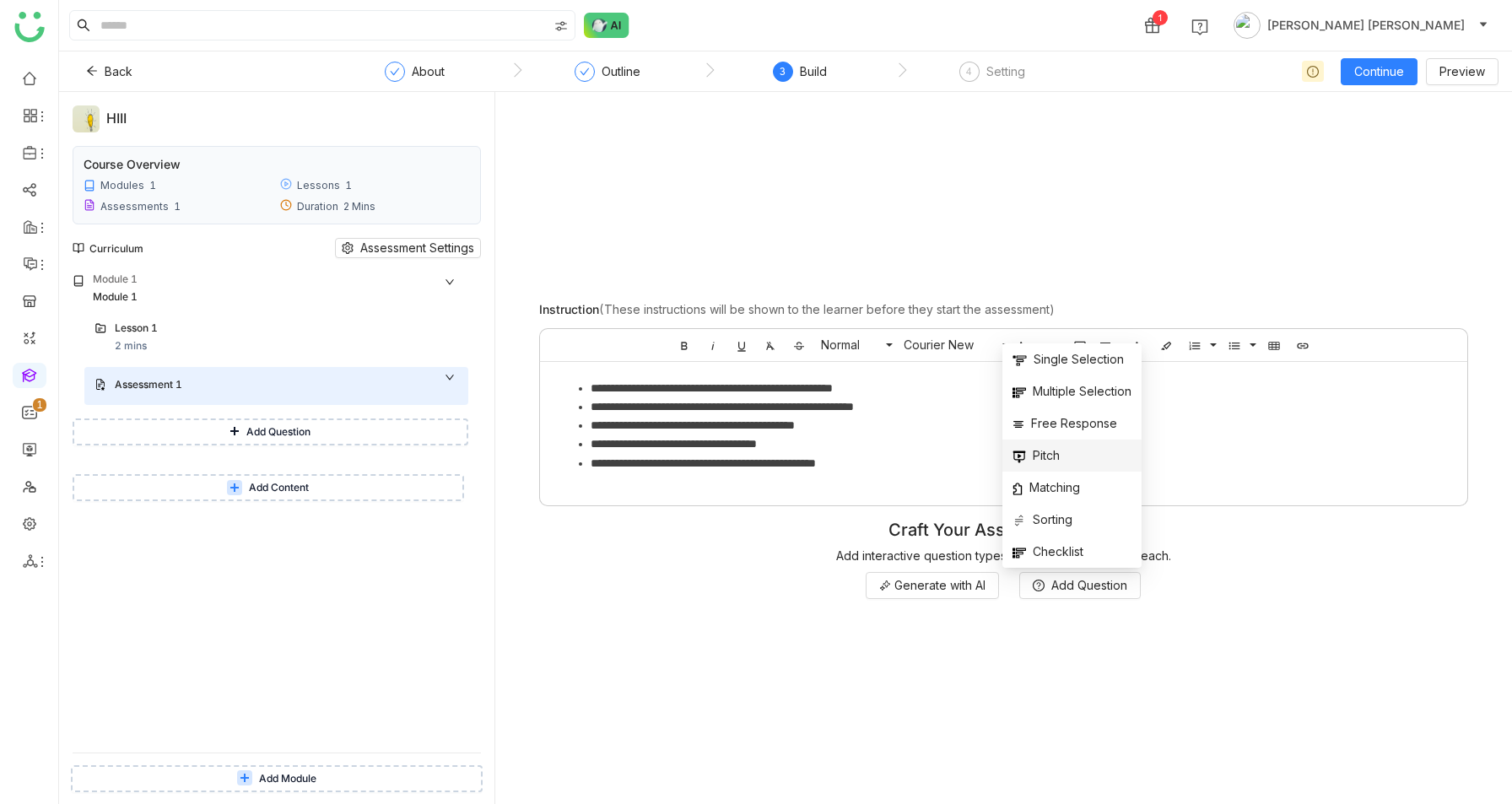
click at [1061, 451] on li "Pitch" at bounding box center [1071, 456] width 139 height 32
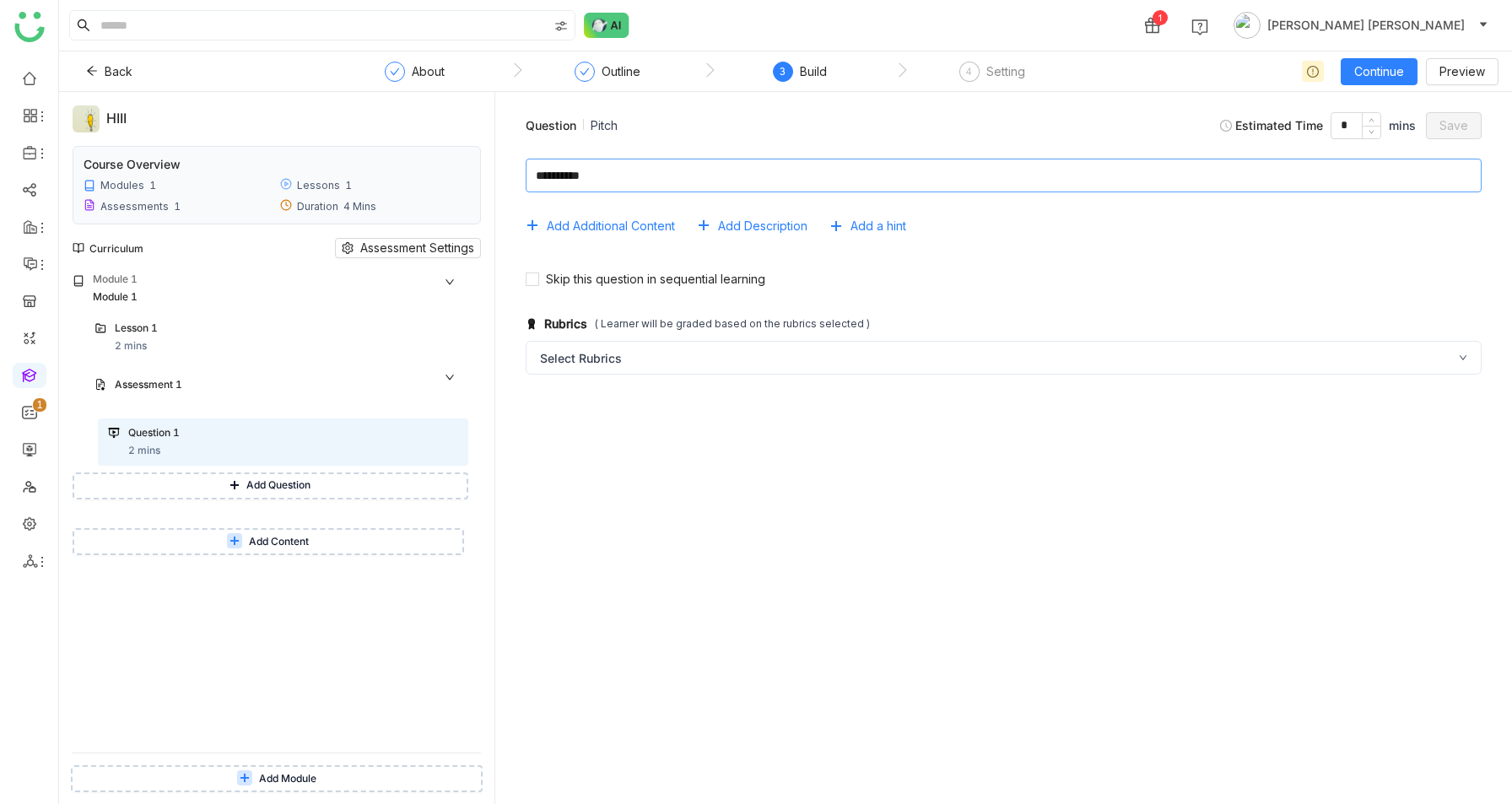
click at [679, 178] on textarea at bounding box center [1003, 175] width 956 height 34
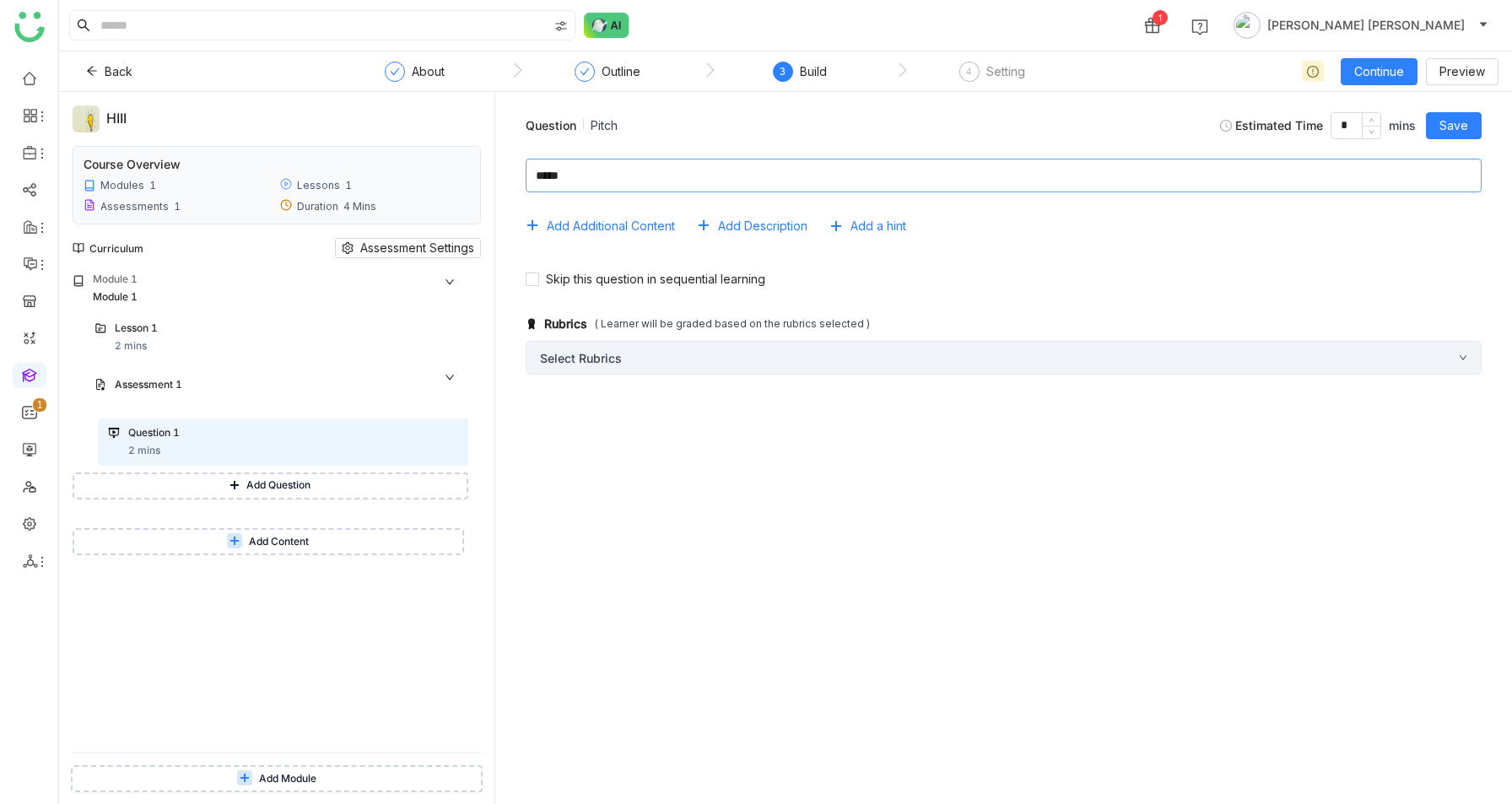
type textarea "*****"
click at [631, 356] on div "Select Rubrics" at bounding box center [1003, 357] width 956 height 34
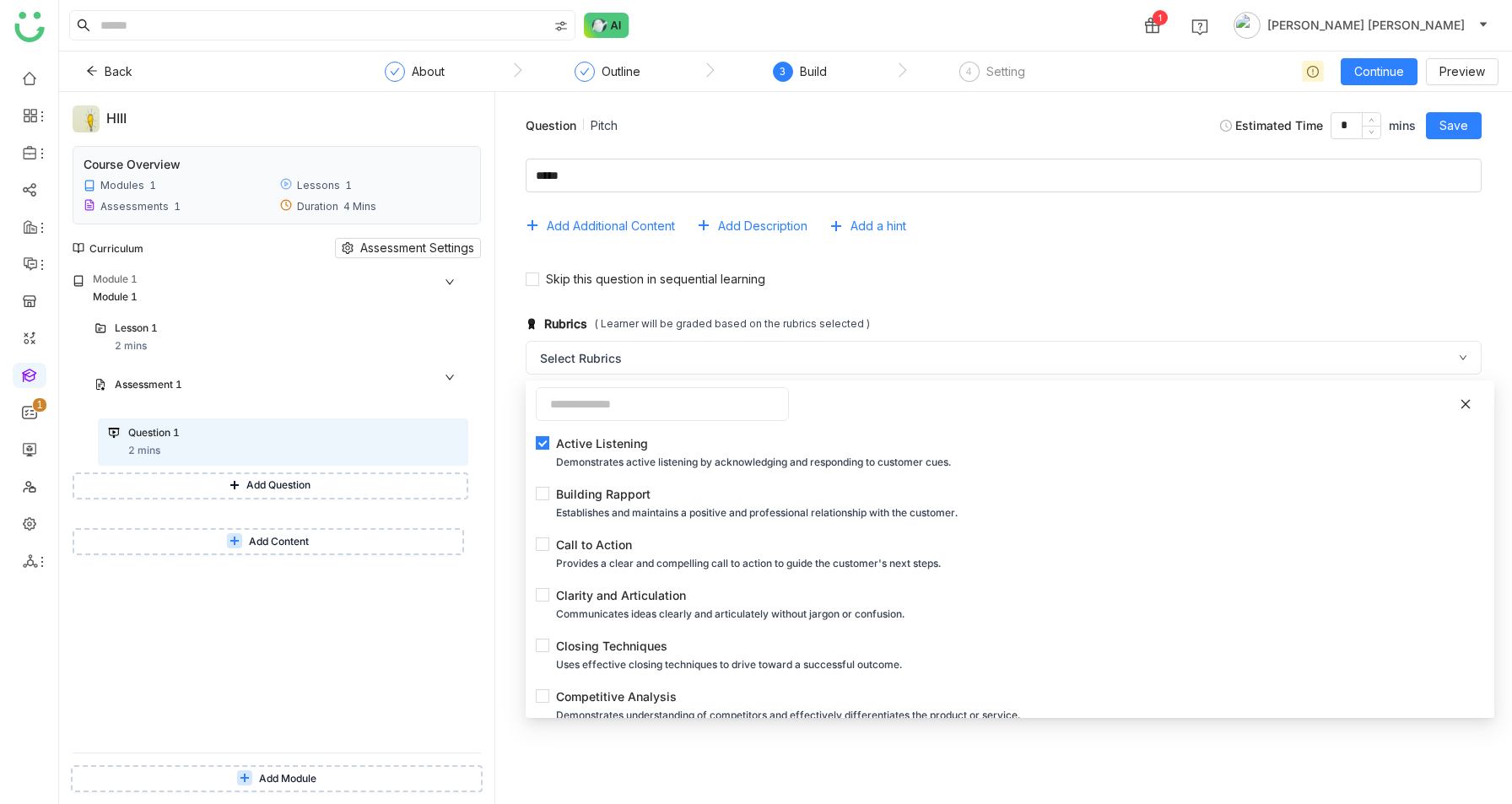
click at [515, 548] on div "Rubrics ( Learner will be graded based on the rubrics selected ) Select Rubrics…" at bounding box center [1003, 435] width 990 height 273
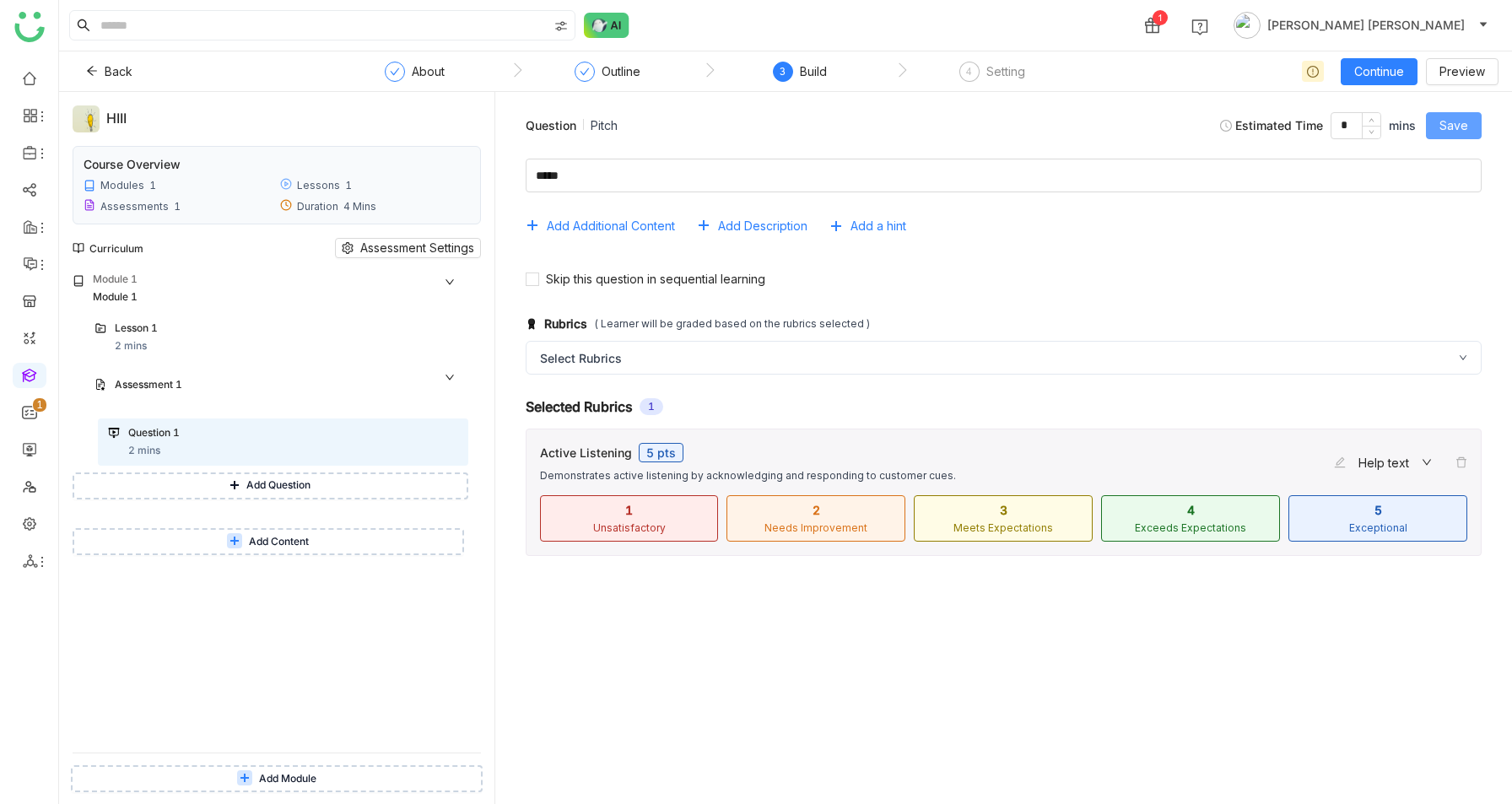
click at [1469, 125] on button "Save" at bounding box center [1453, 126] width 55 height 27
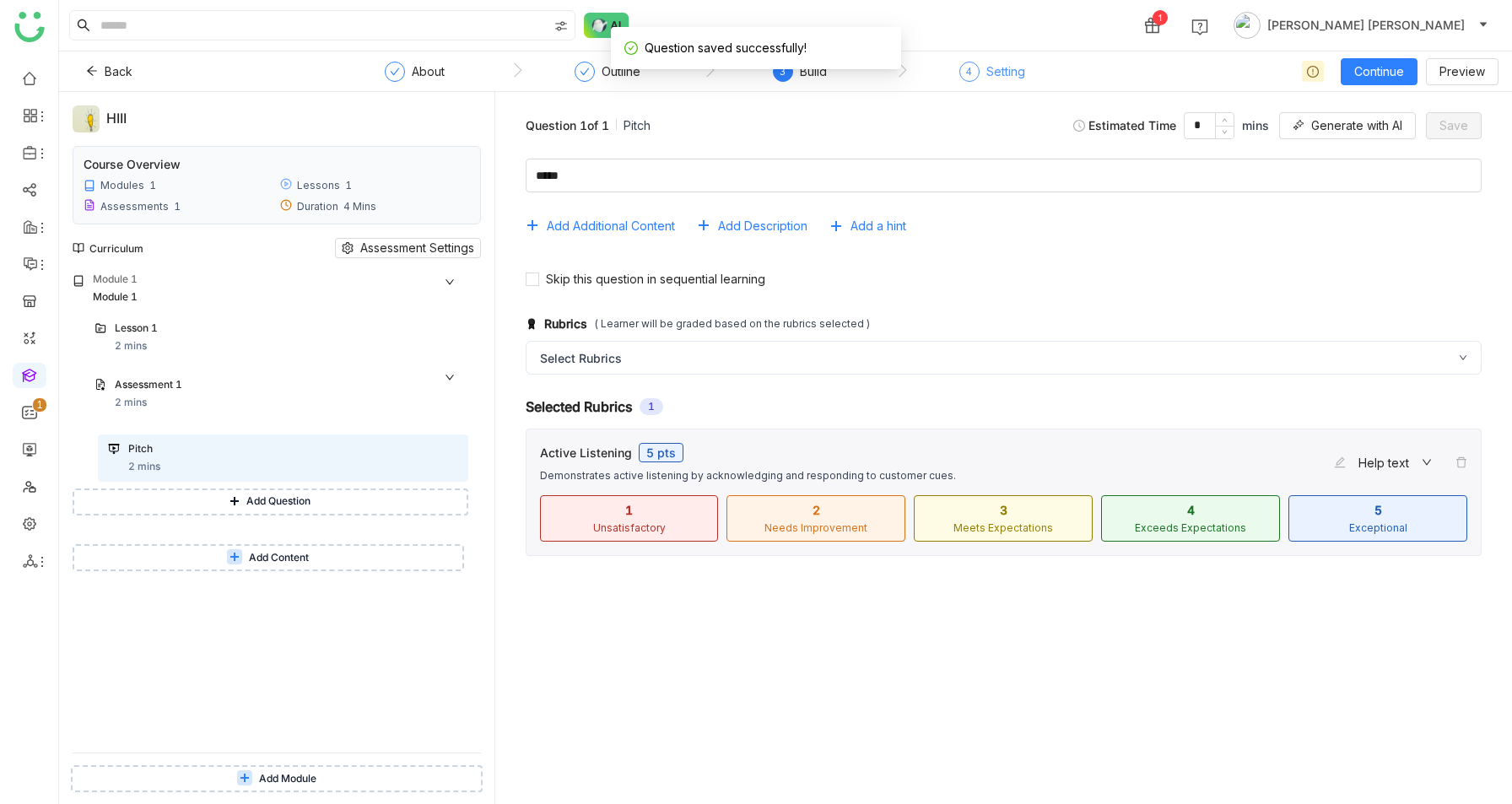
click at [986, 71] on div "Setting" at bounding box center [1005, 72] width 38 height 21
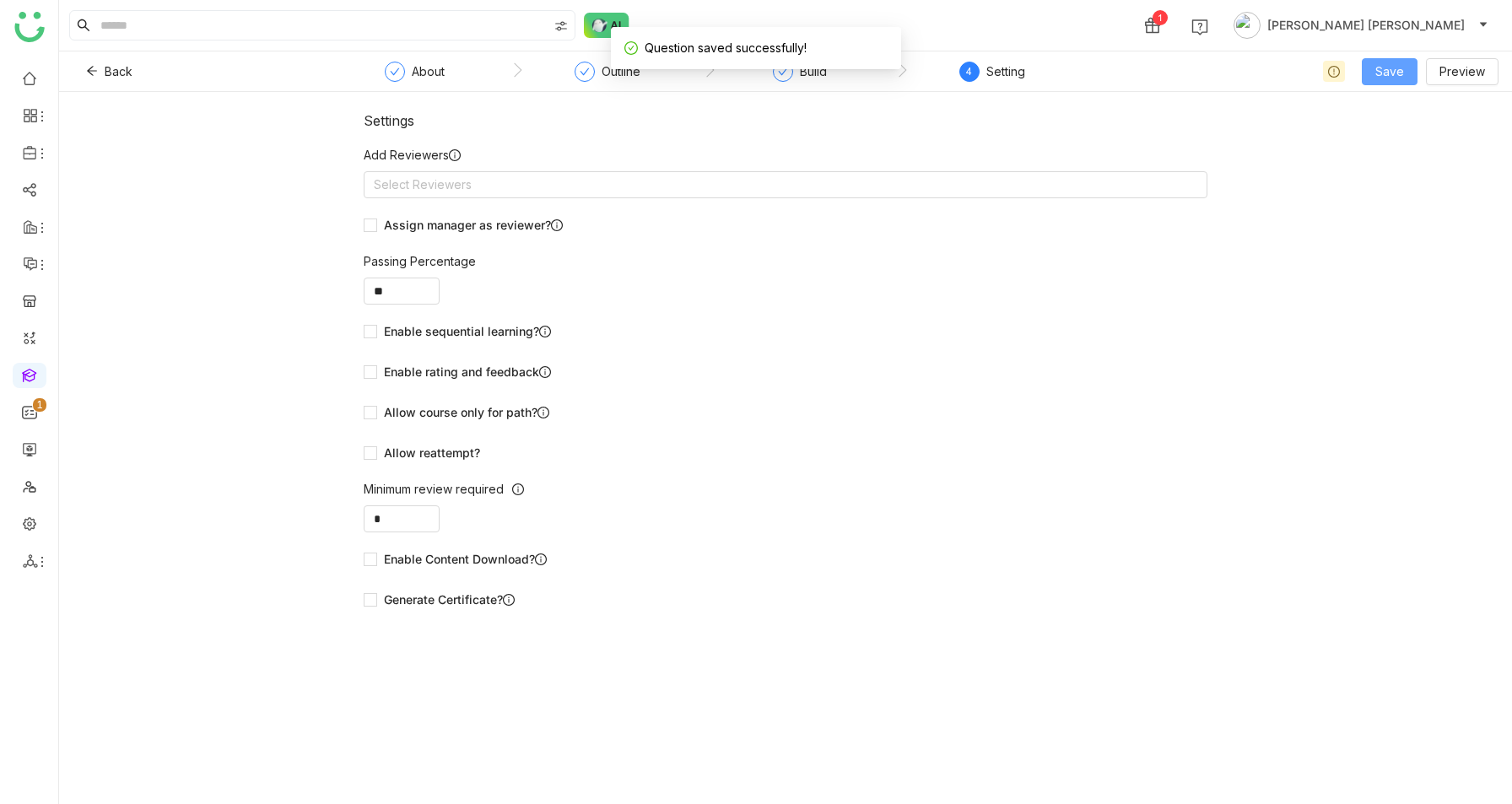
click at [1367, 63] on button "Save" at bounding box center [1388, 71] width 55 height 27
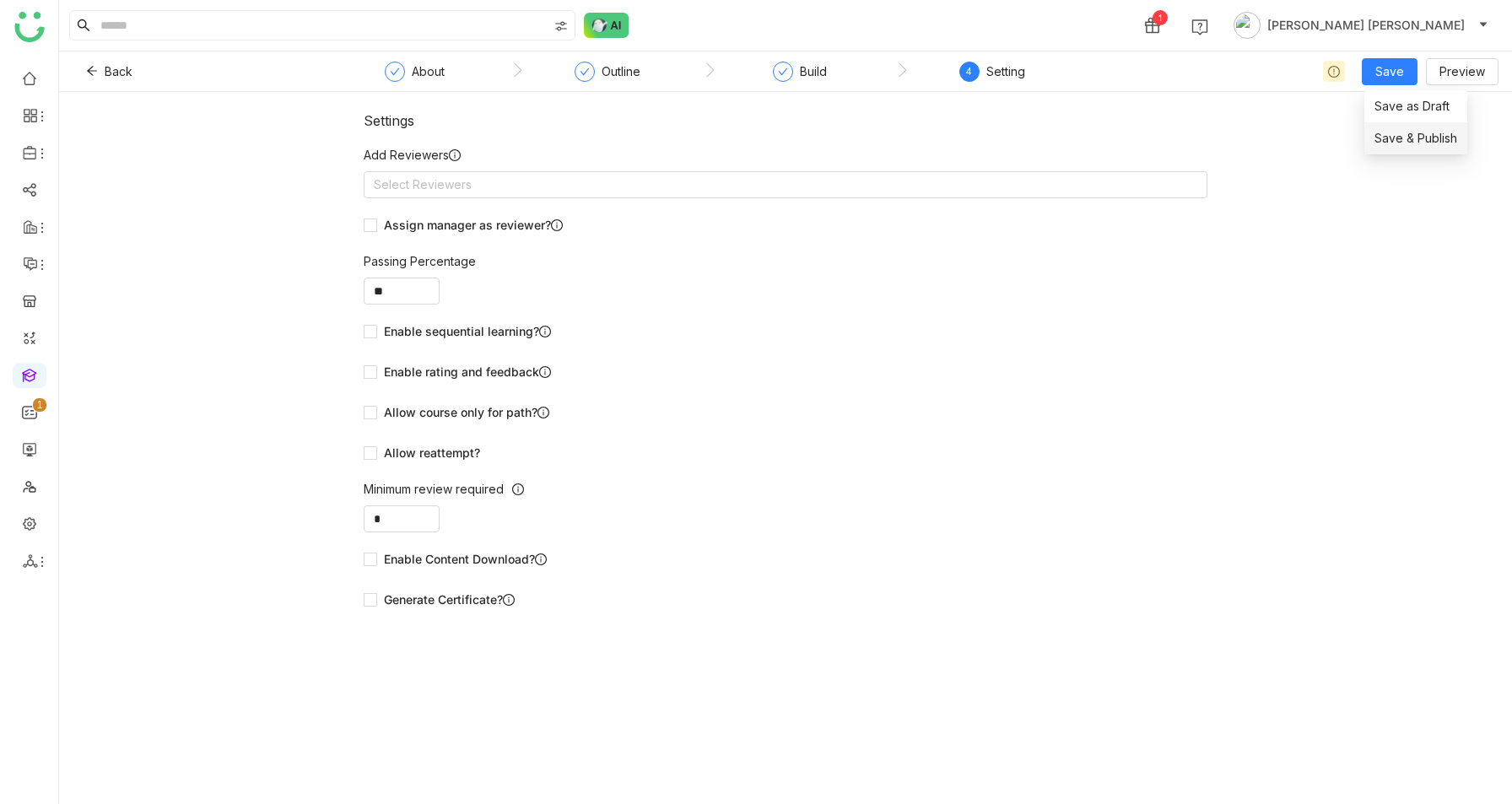
click at [1385, 128] on li "Save & Publish" at bounding box center [1415, 138] width 103 height 32
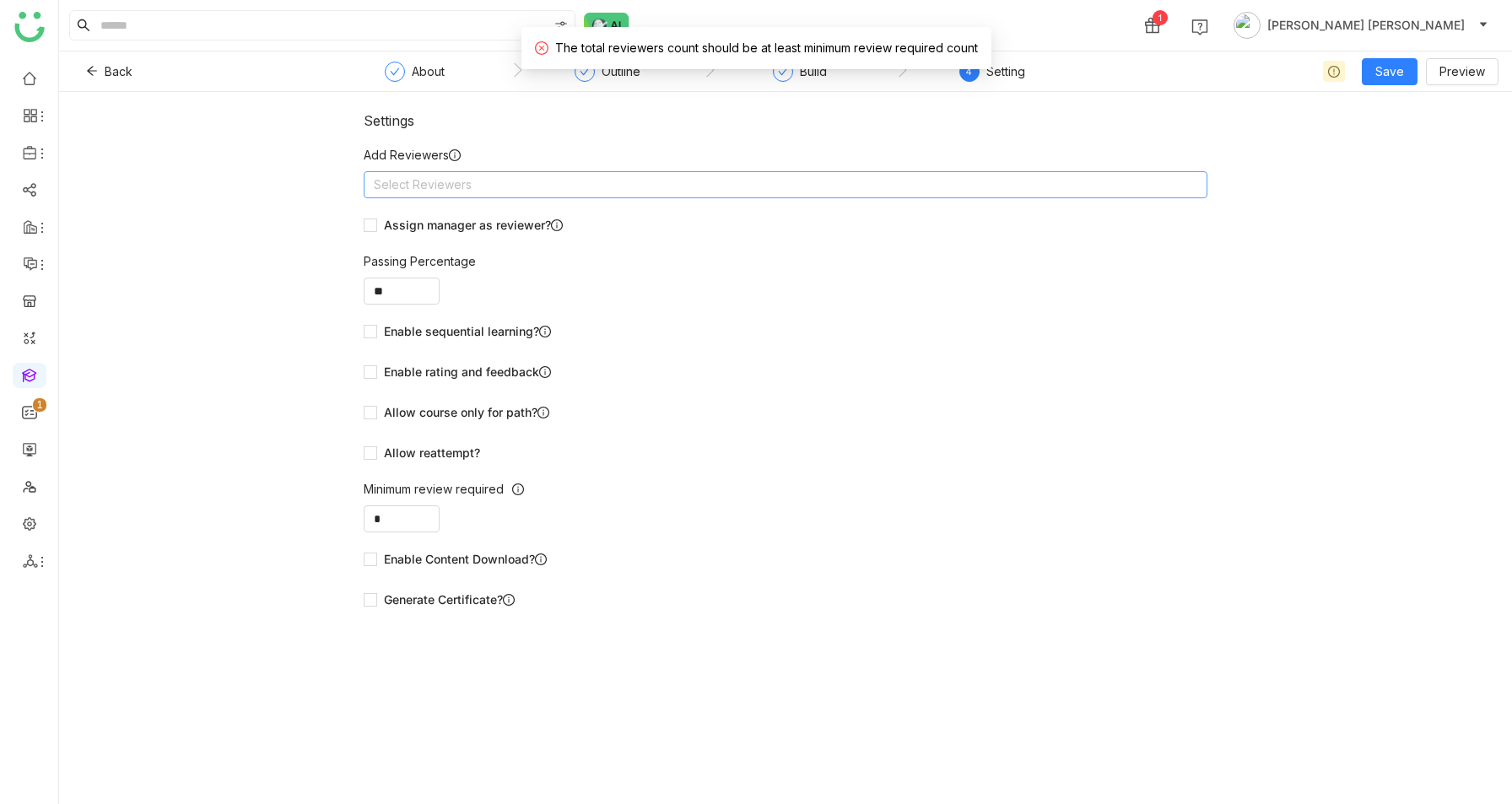
click at [792, 190] on nz-select-top-control "Select Reviewers" at bounding box center [785, 185] width 843 height 27
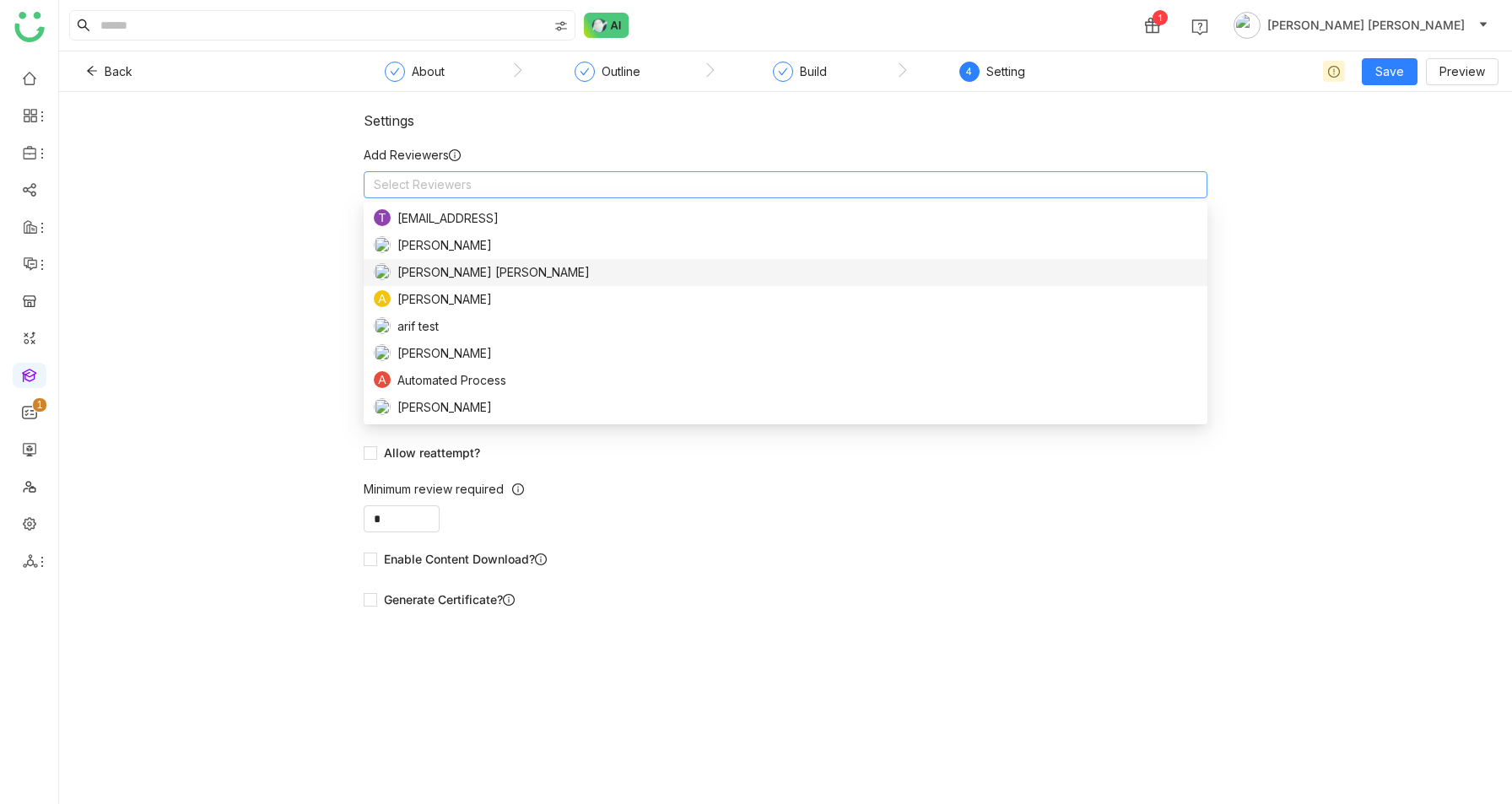
click at [645, 261] on nz-option-item "[PERSON_NAME] [PERSON_NAME]" at bounding box center [785, 272] width 843 height 27
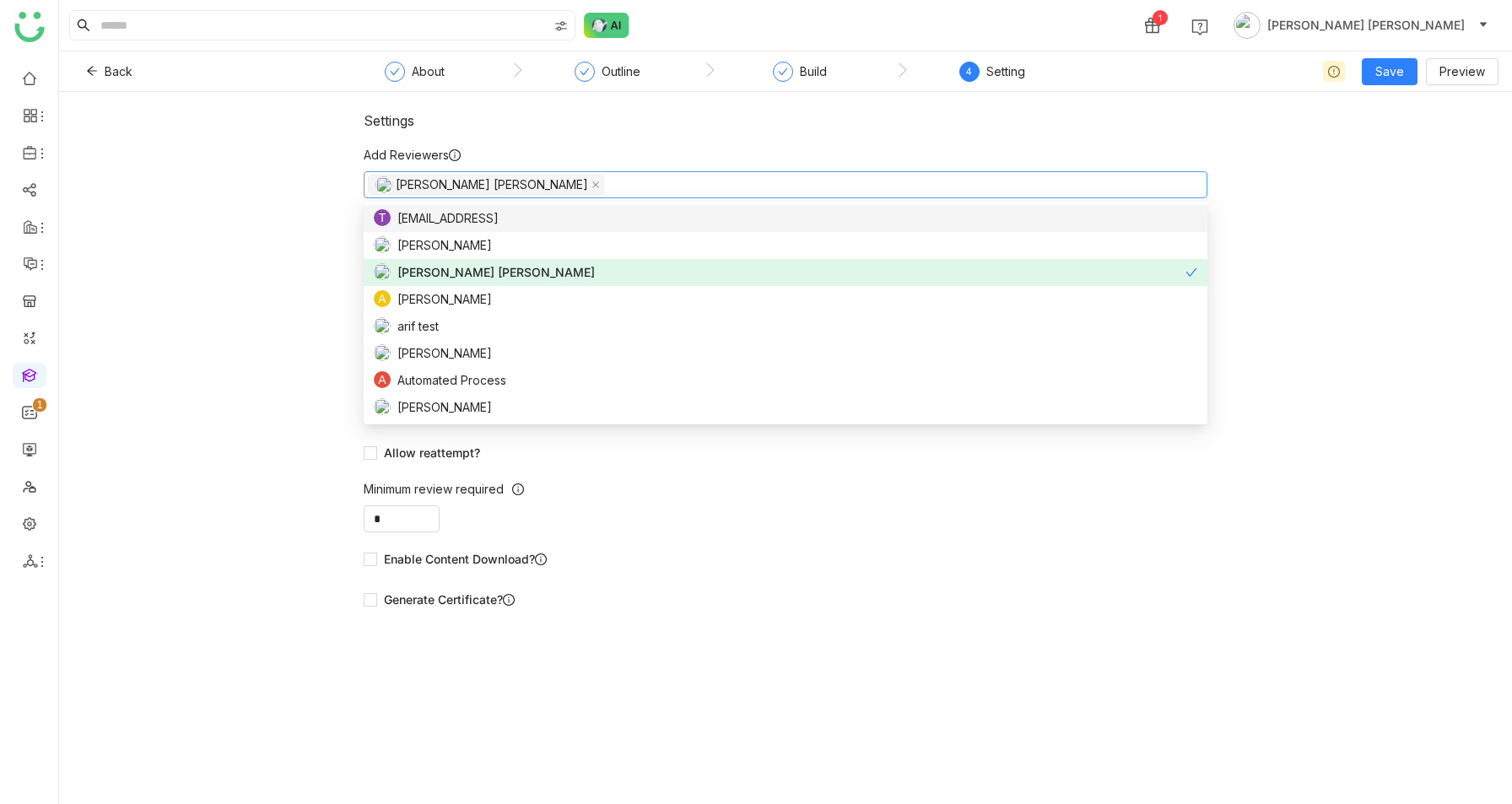
click at [1308, 213] on div "Settings Add Reviewers Anil Reddy Kesireddy Assign manager as reviewer? Passing…" at bounding box center [785, 448] width 1453 height 712
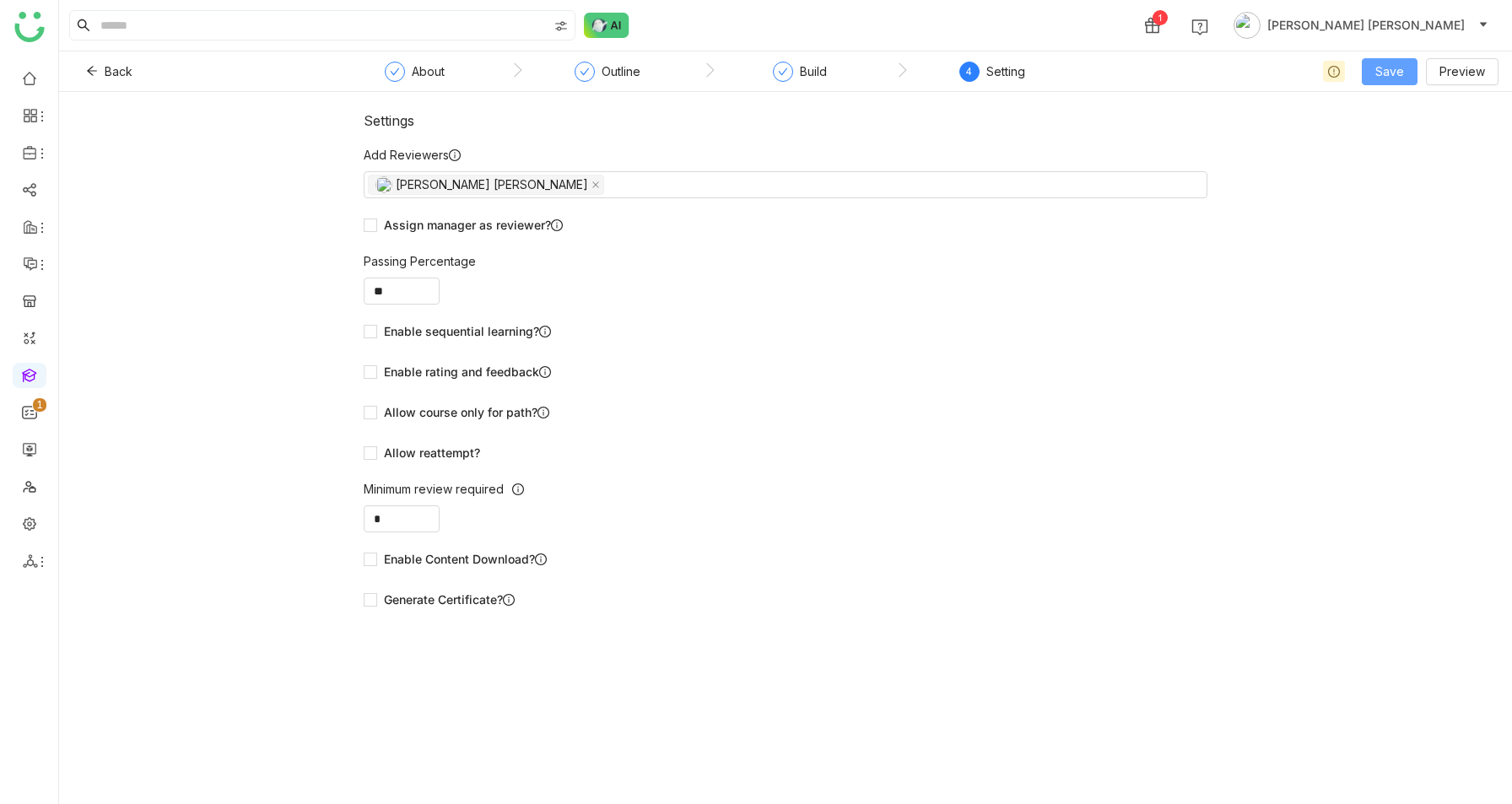
click at [1391, 63] on span "Save" at bounding box center [1389, 72] width 29 height 19
click at [1391, 138] on span "Save & Publish" at bounding box center [1415, 139] width 83 height 19
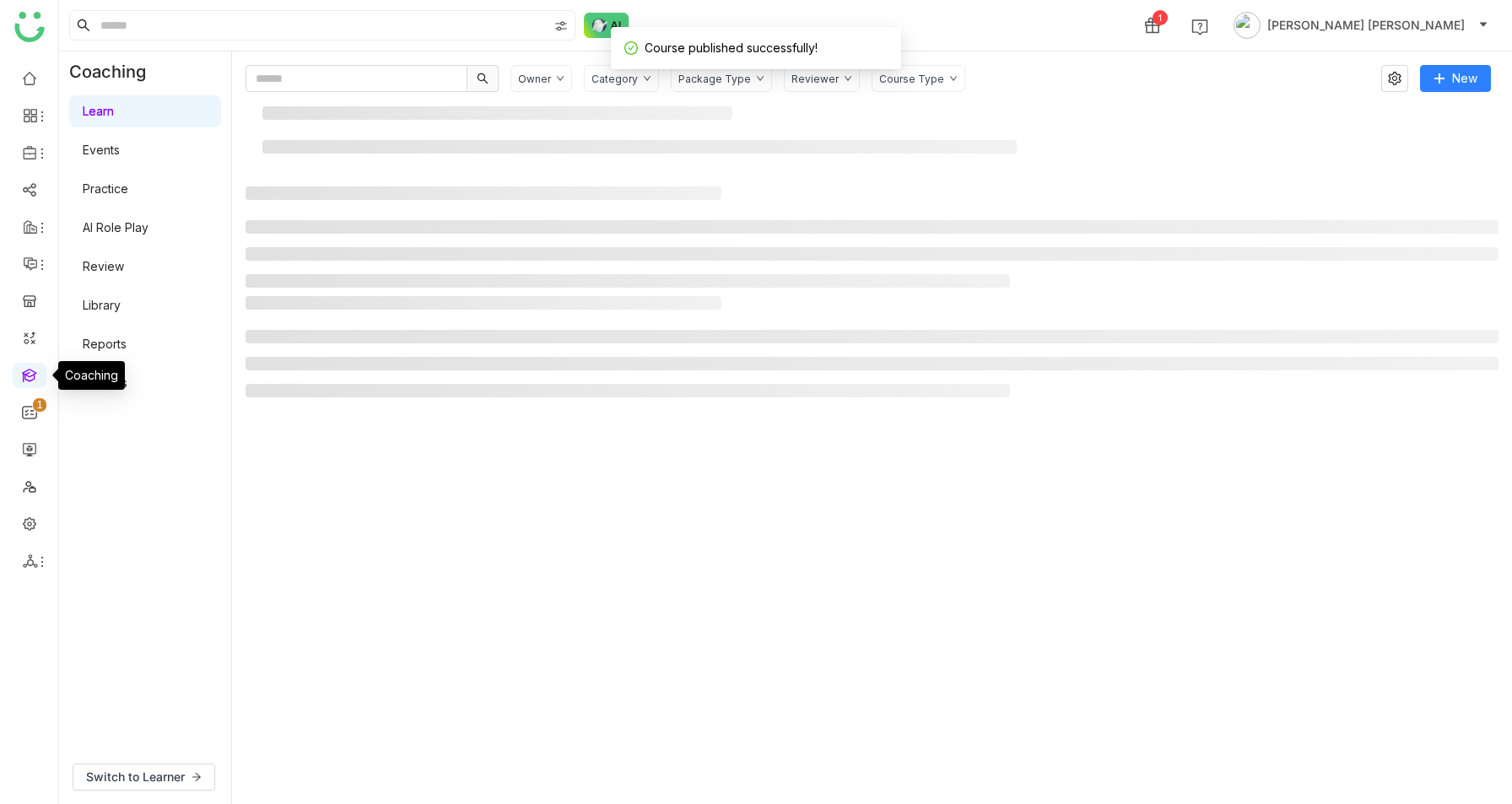
click at [30, 376] on link at bounding box center [29, 373] width 15 height 14
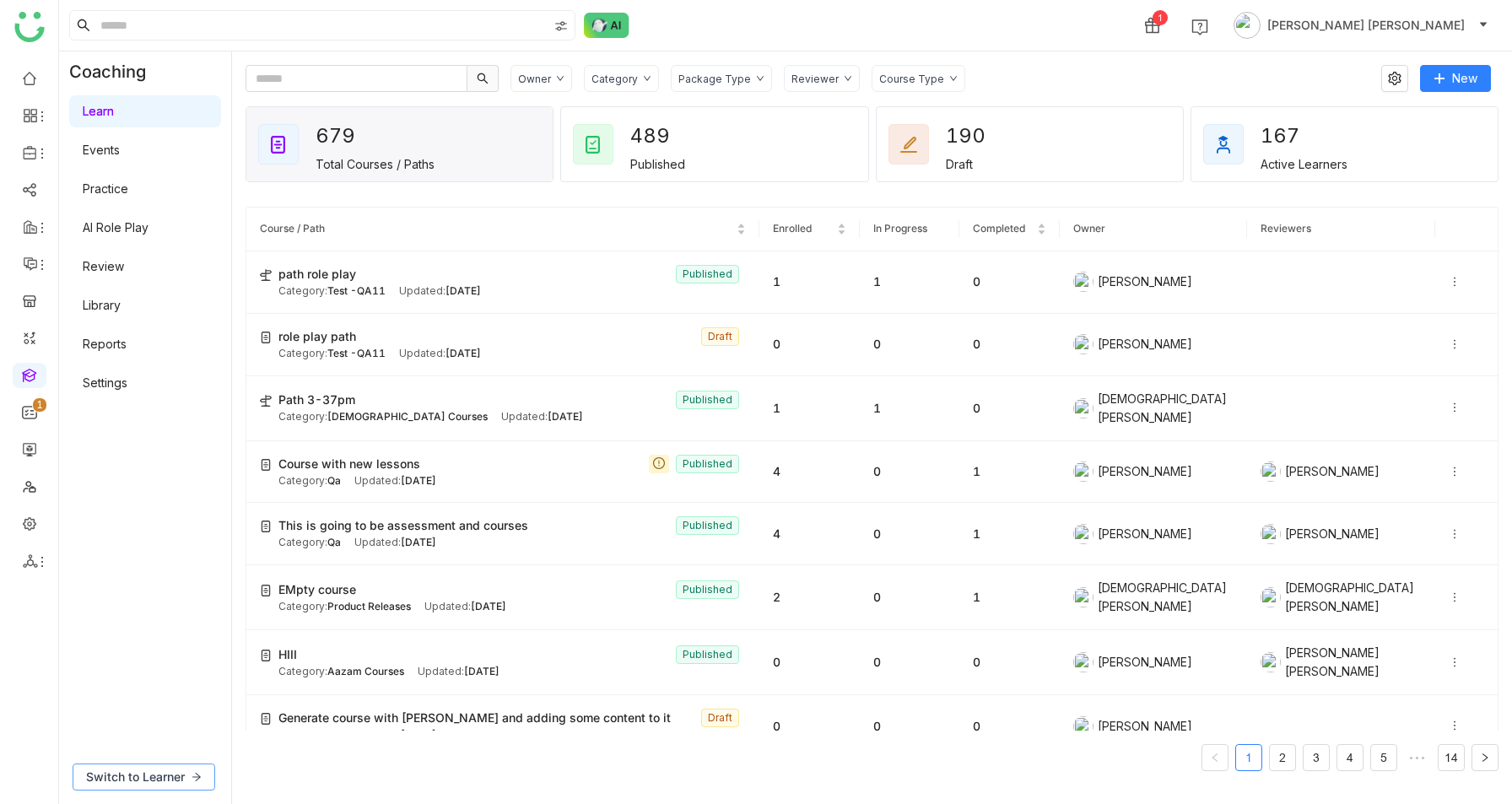
click at [149, 781] on span "Switch to Learner" at bounding box center [135, 777] width 98 height 19
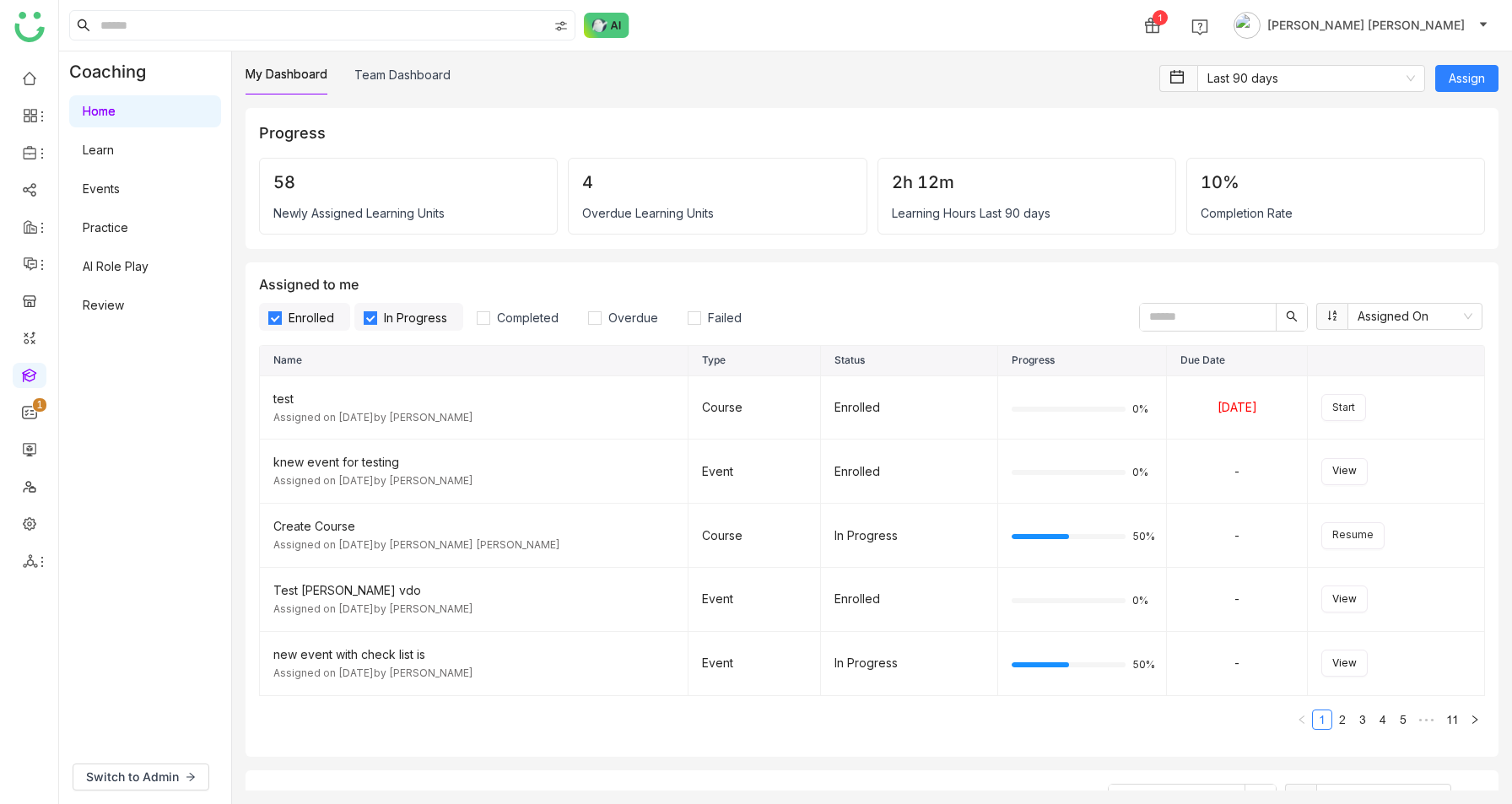
click at [113, 153] on link "Learn" at bounding box center [98, 149] width 31 height 14
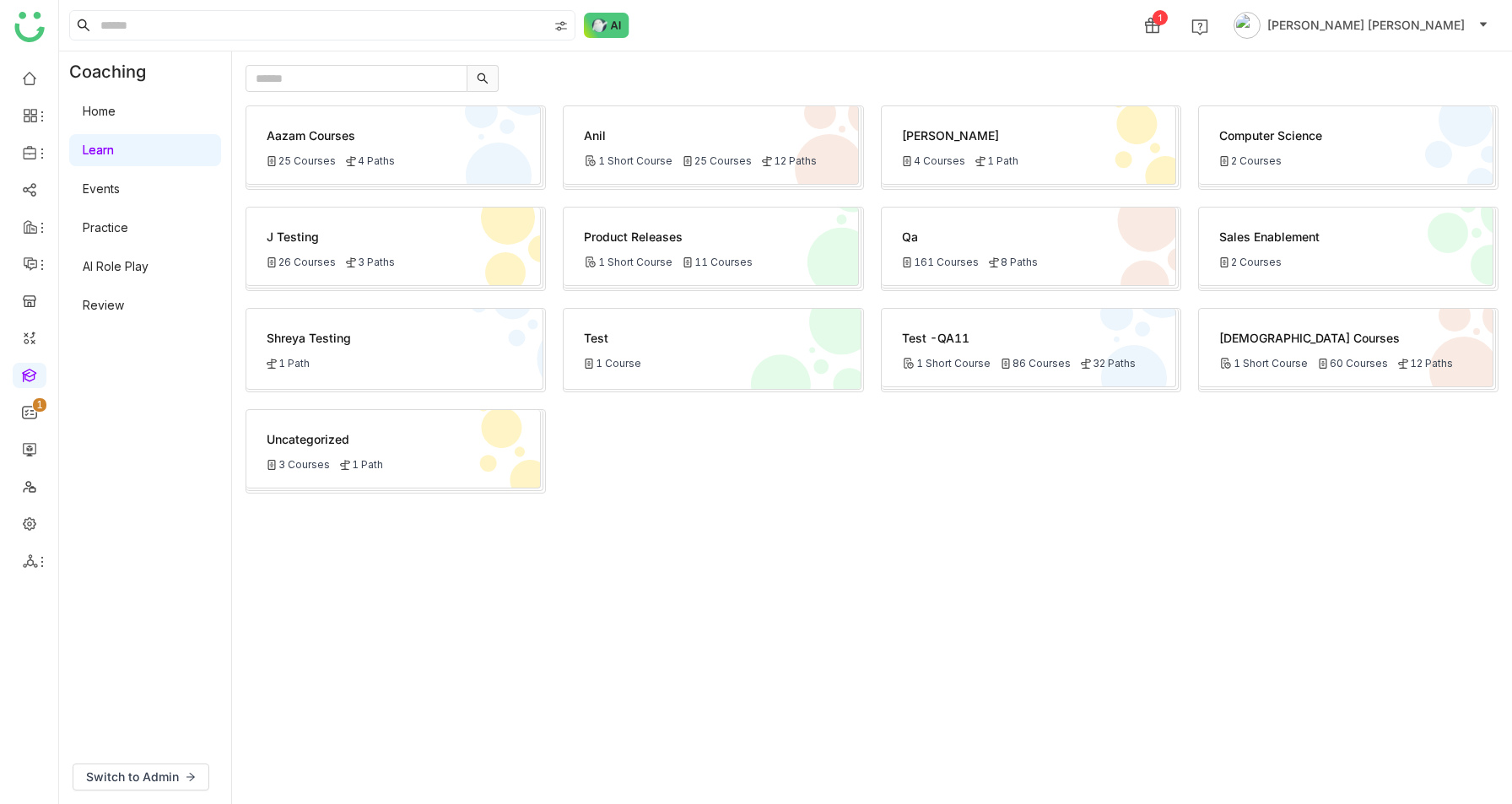
click at [346, 164] on icon at bounding box center [351, 160] width 10 height 10
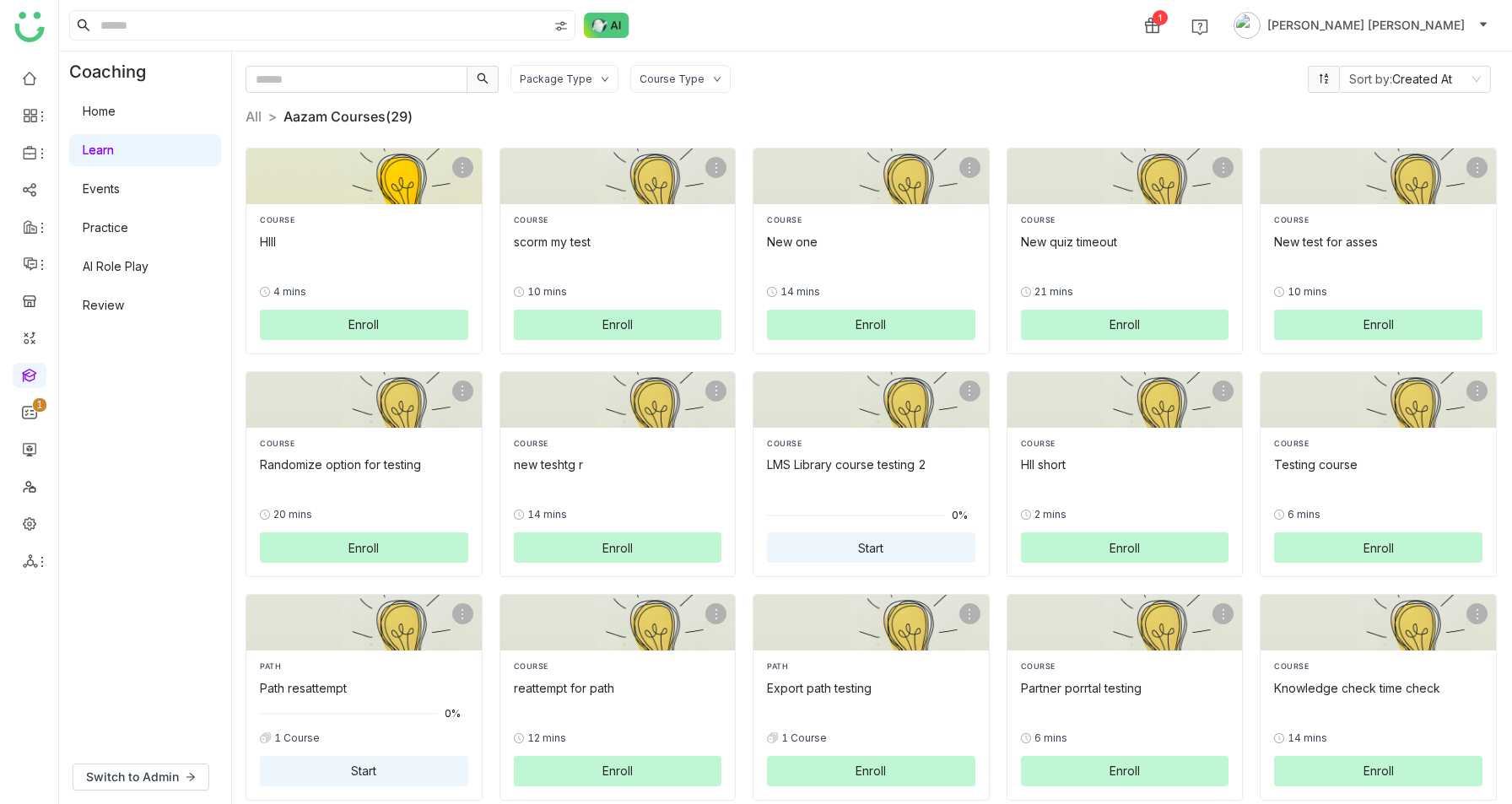
click at [381, 325] on button "Enroll" at bounding box center [364, 325] width 208 height 30
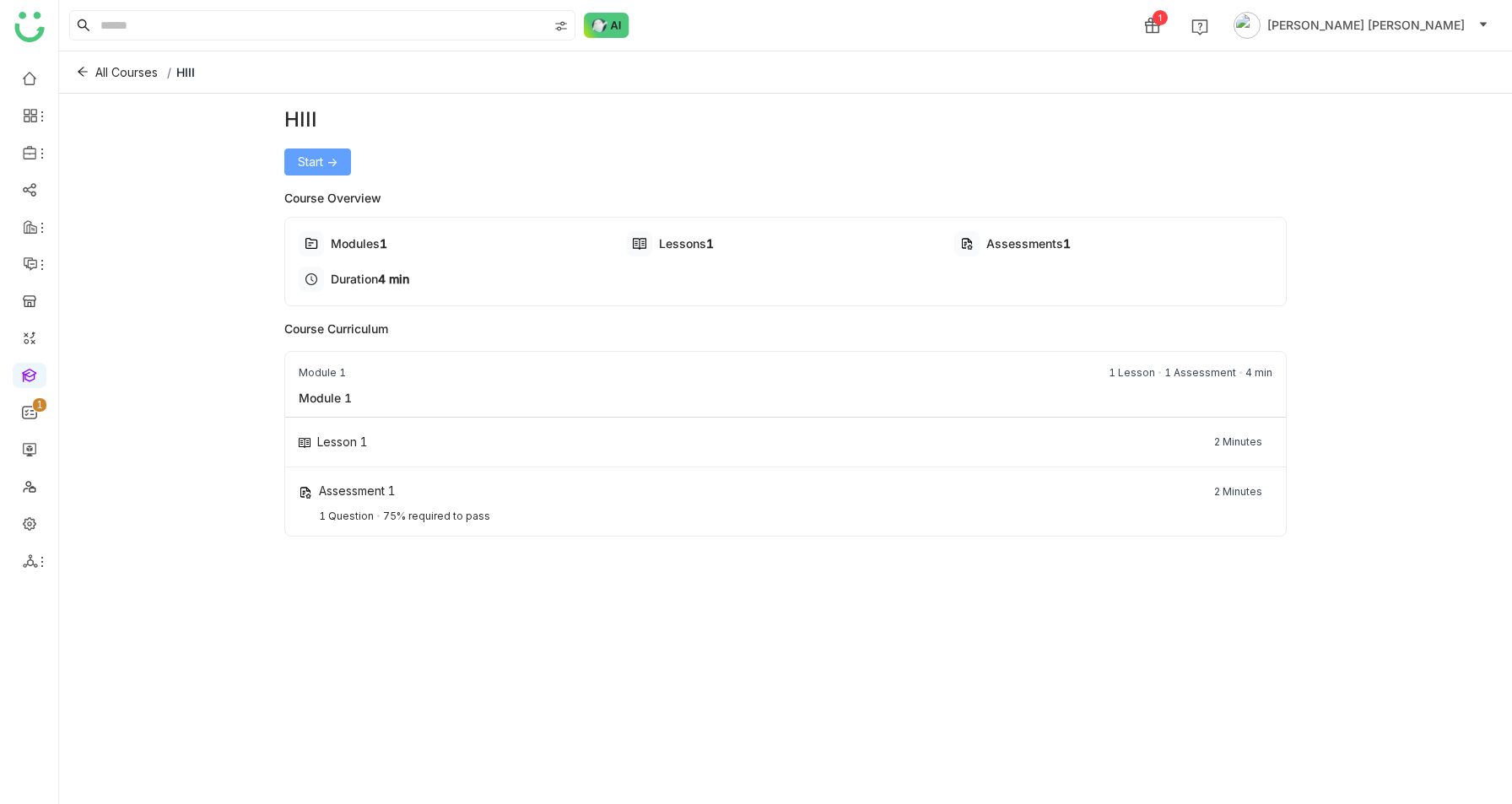
click at [336, 164] on span "Start ->" at bounding box center [317, 162] width 39 height 19
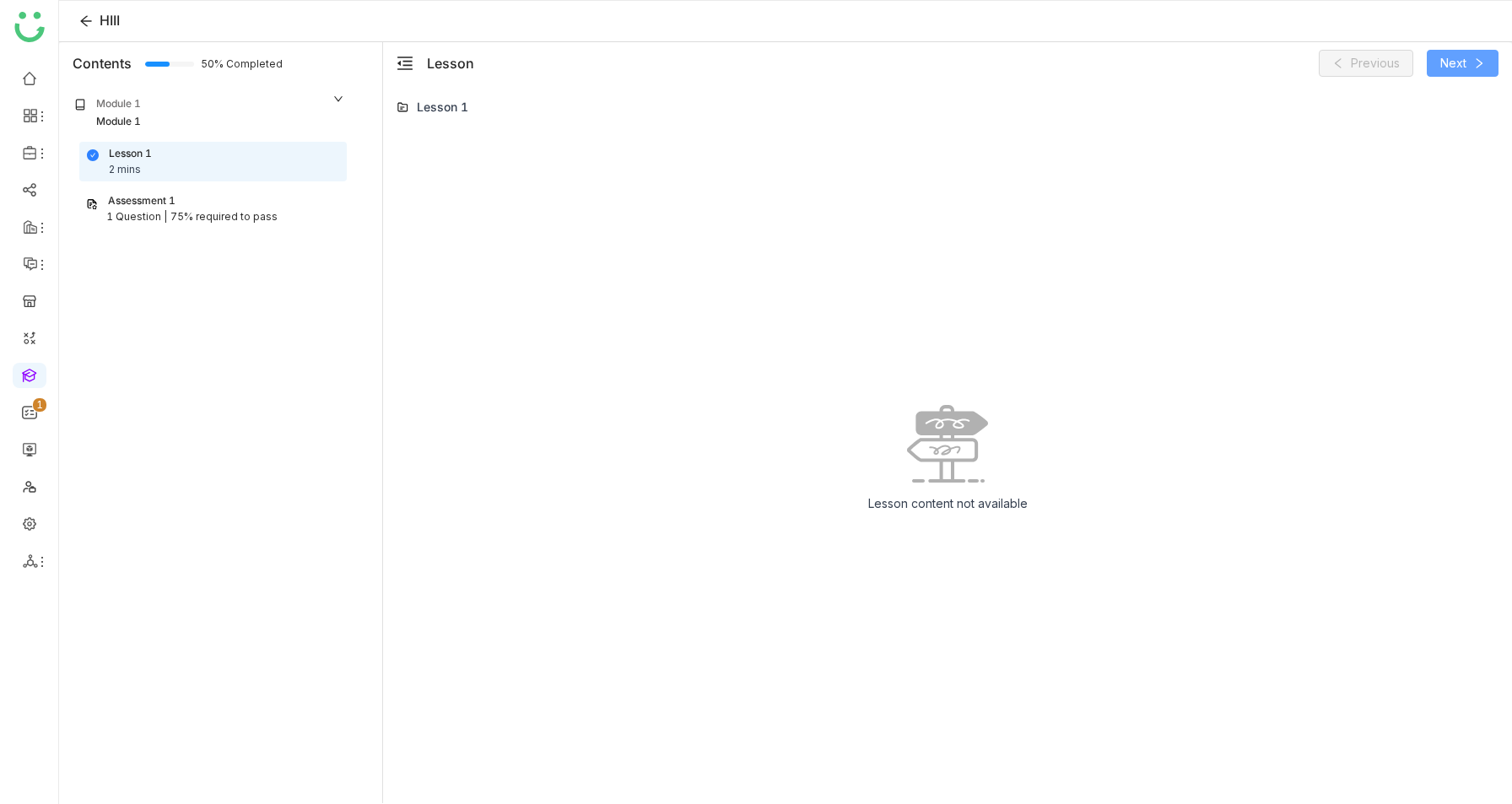
click at [1454, 65] on span "Next" at bounding box center [1453, 64] width 26 height 19
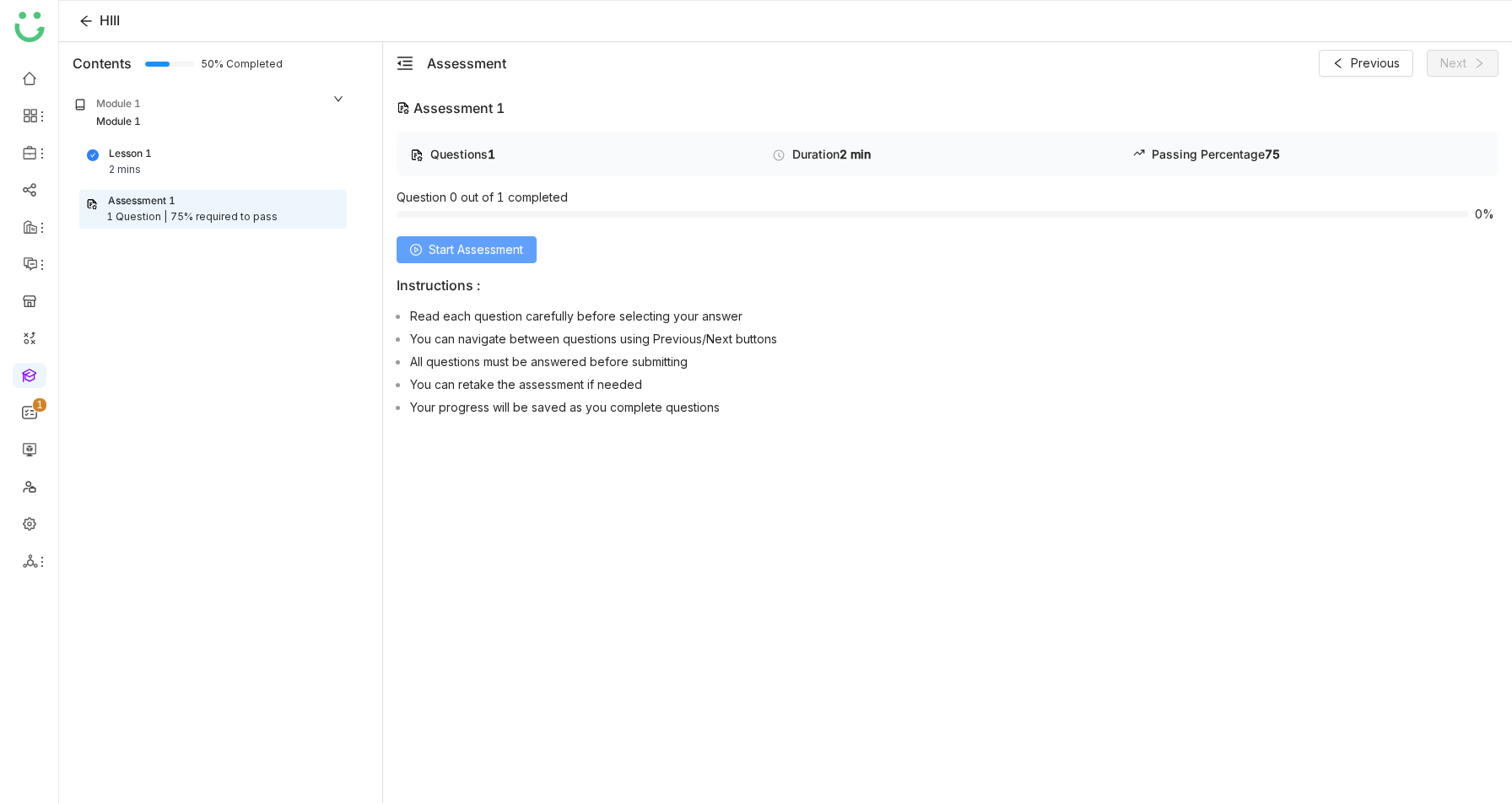
click at [502, 241] on span "Start Assessment" at bounding box center [476, 250] width 95 height 19
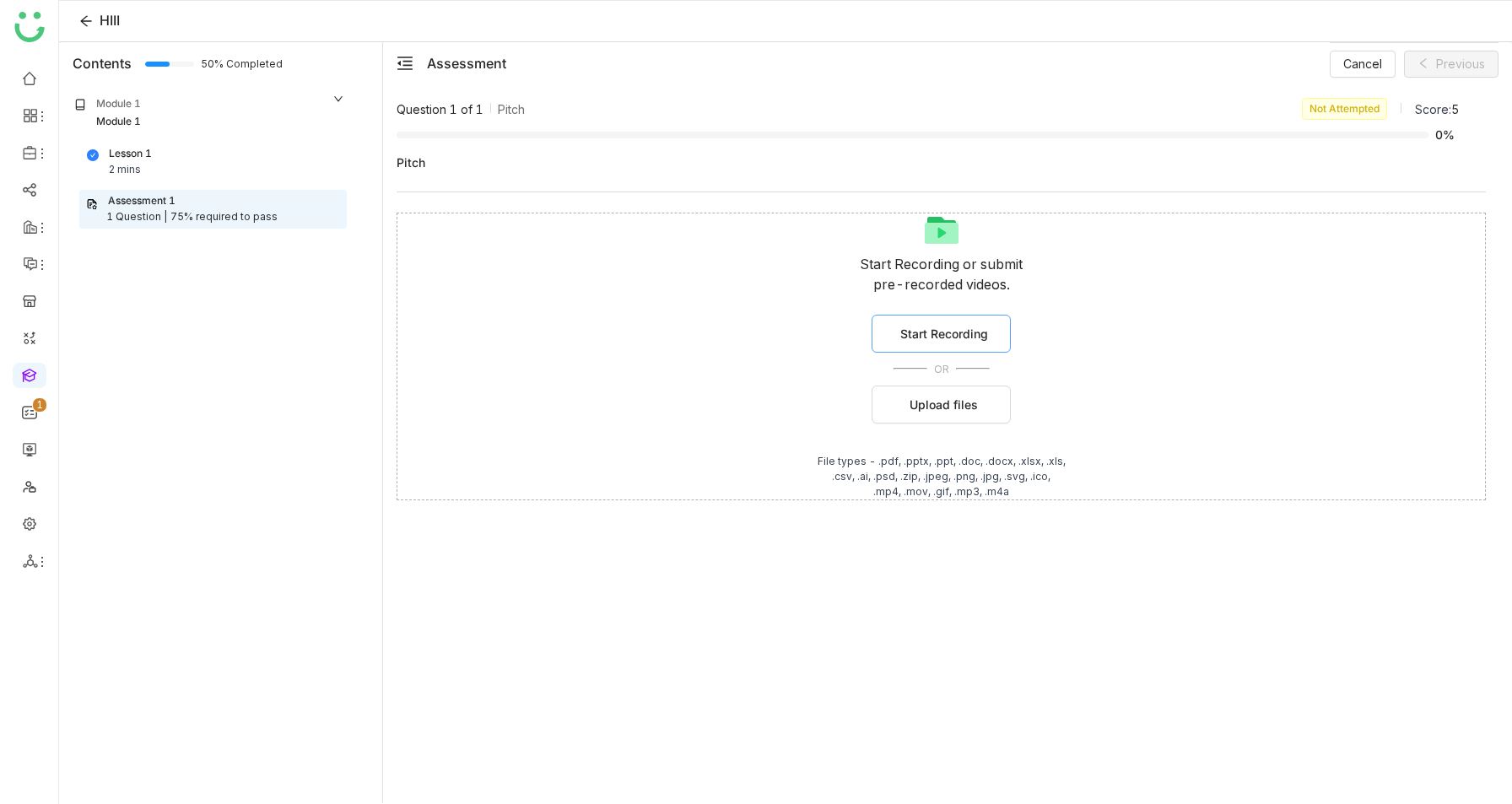
click at [953, 325] on span "Start Recording" at bounding box center [945, 333] width 88 height 18
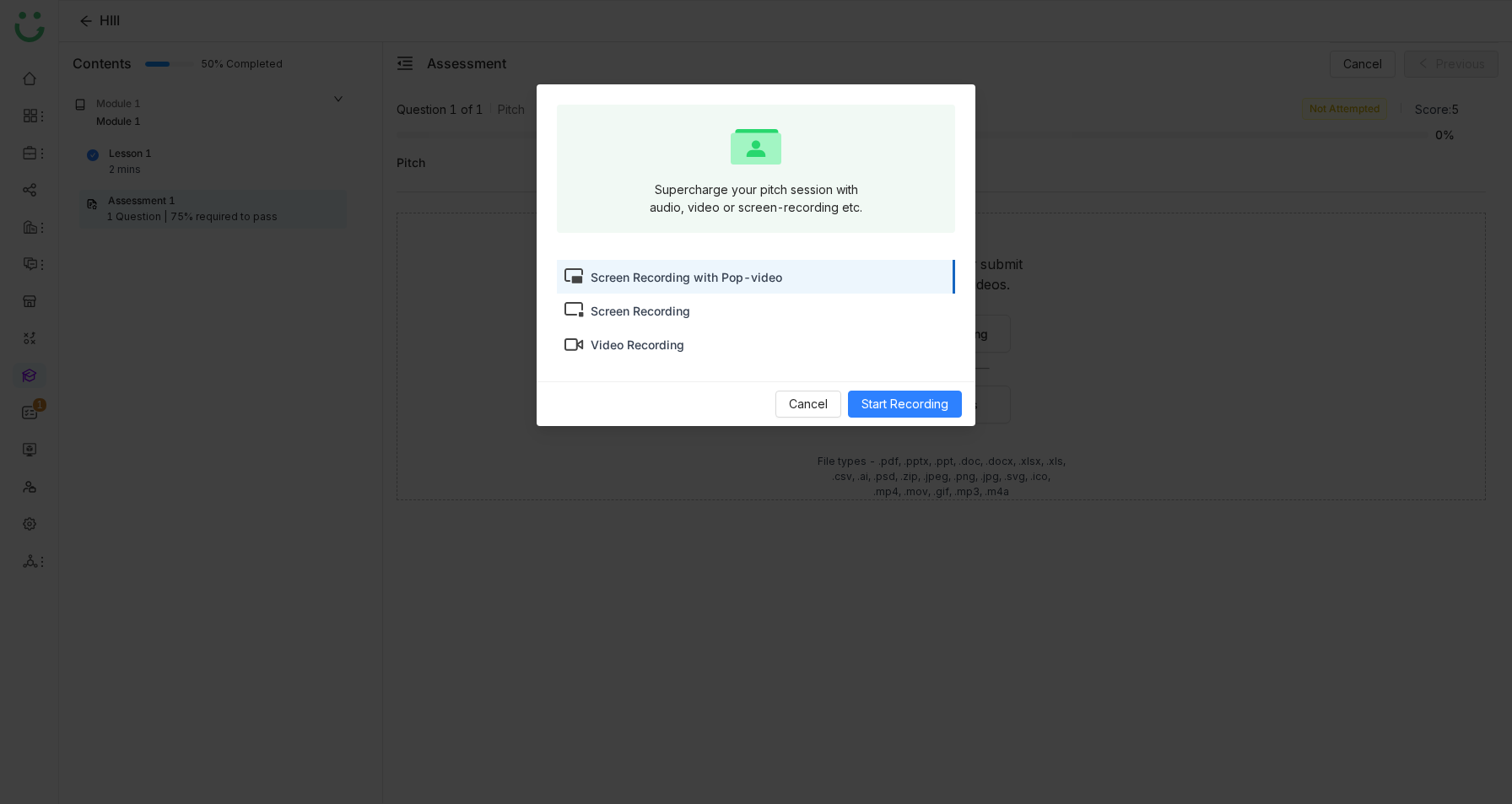
click at [748, 281] on div "Screen Recording with Pop-video" at bounding box center [687, 277] width 191 height 18
click at [926, 412] on span "Start Recording" at bounding box center [904, 404] width 87 height 19
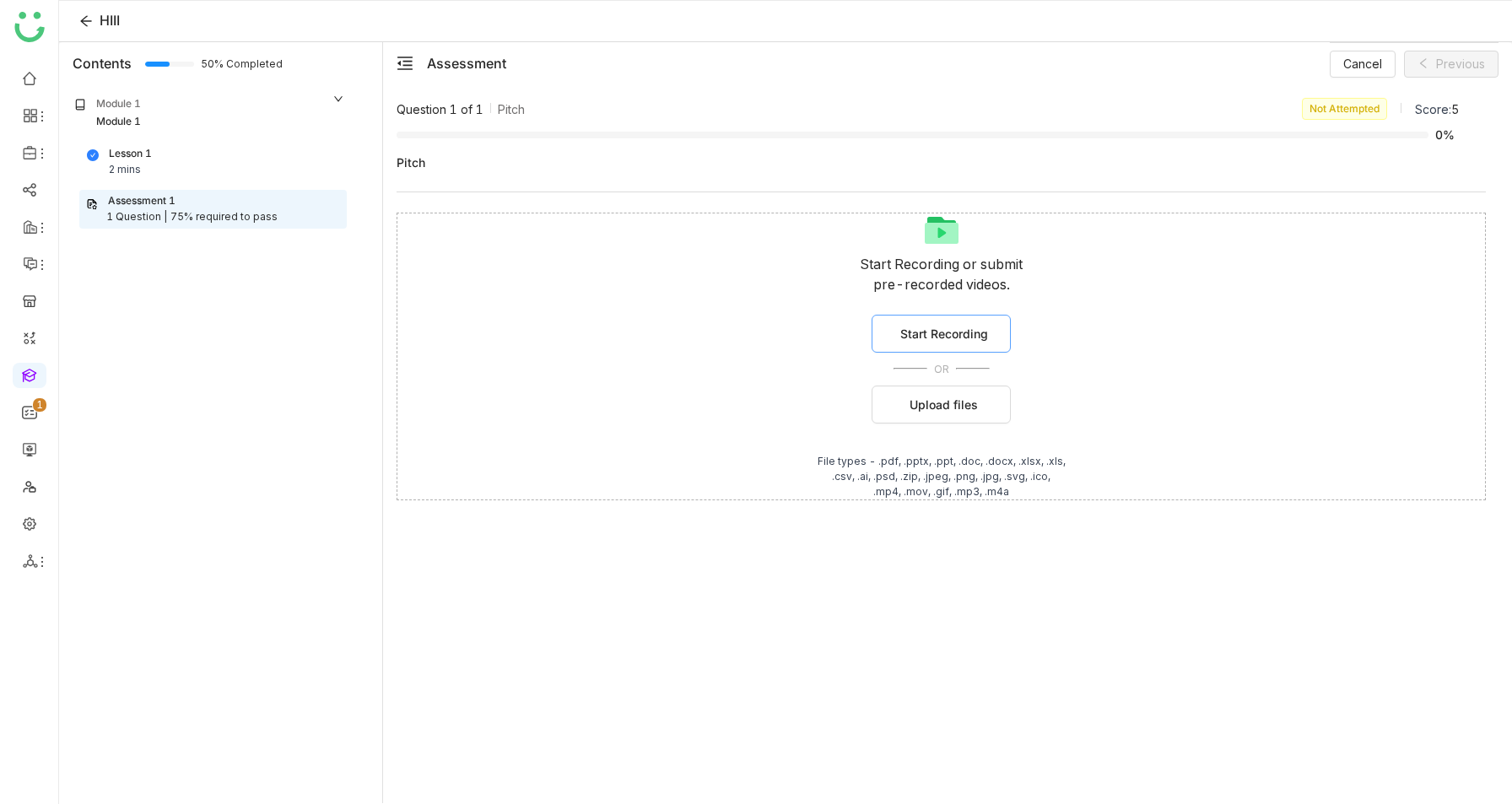
click at [947, 333] on span "Start Recording" at bounding box center [945, 333] width 88 height 18
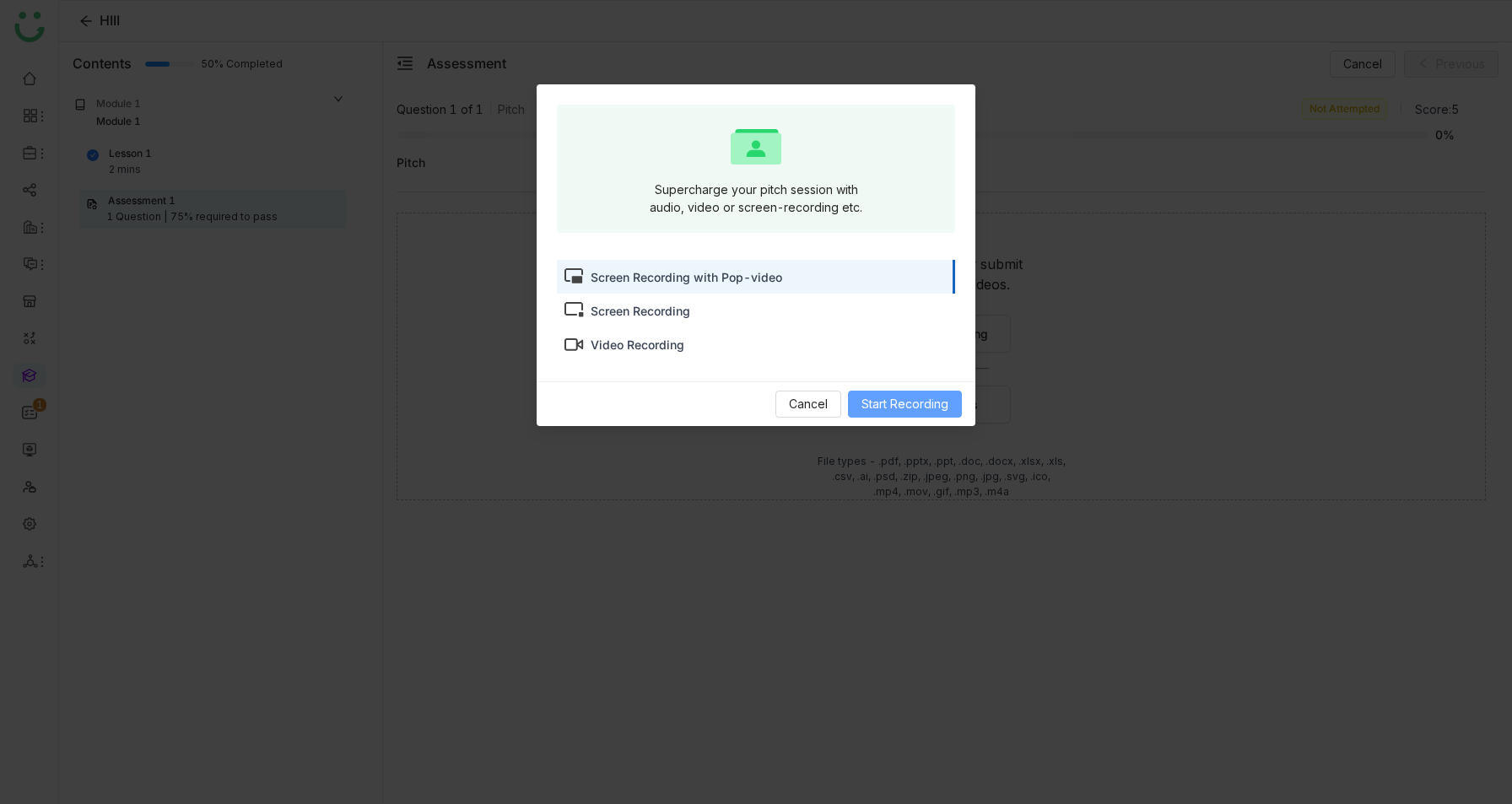
click at [899, 398] on span "Start Recording" at bounding box center [904, 404] width 87 height 19
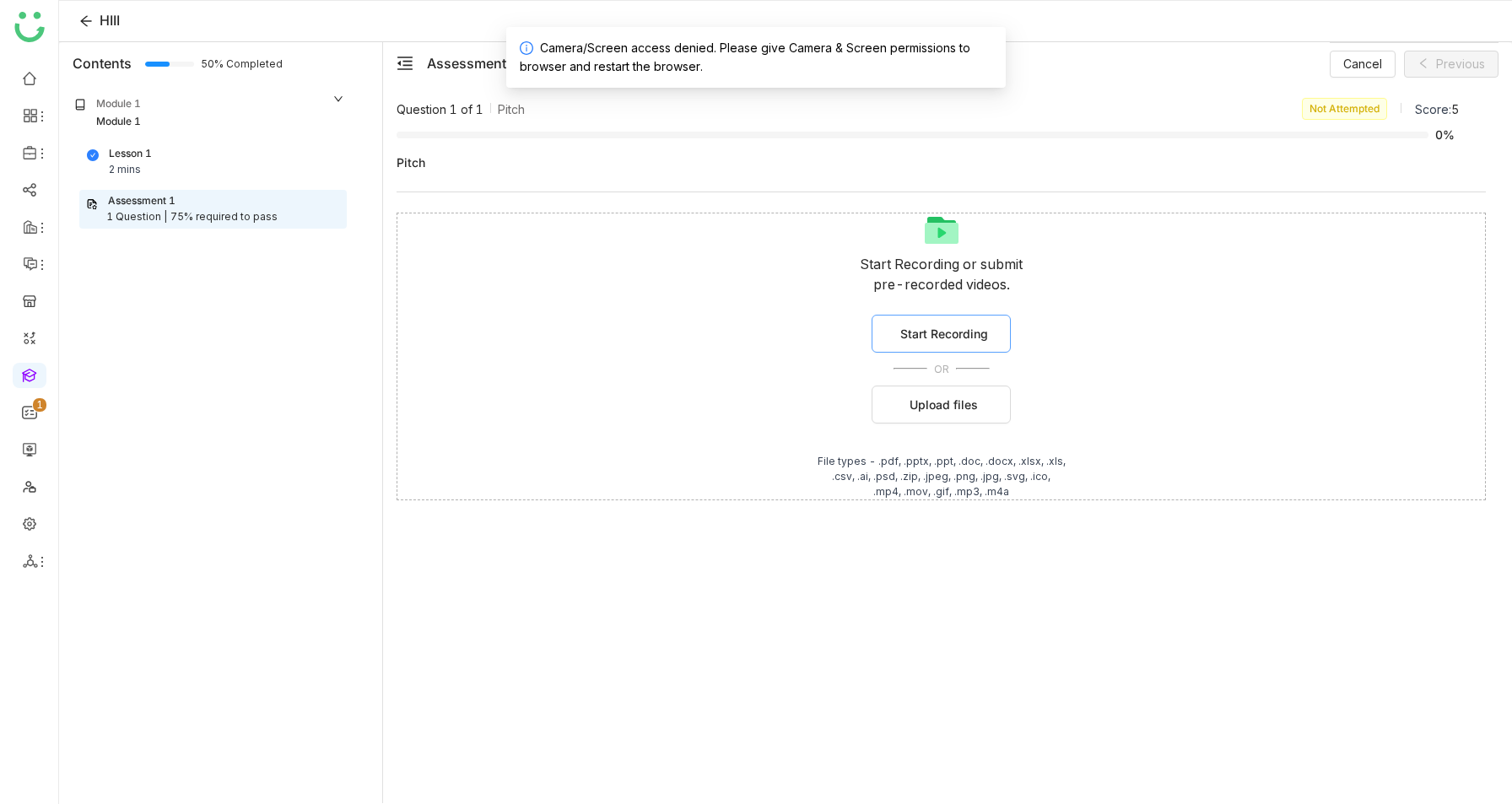
click at [971, 335] on span "Start Recording" at bounding box center [945, 333] width 88 height 18
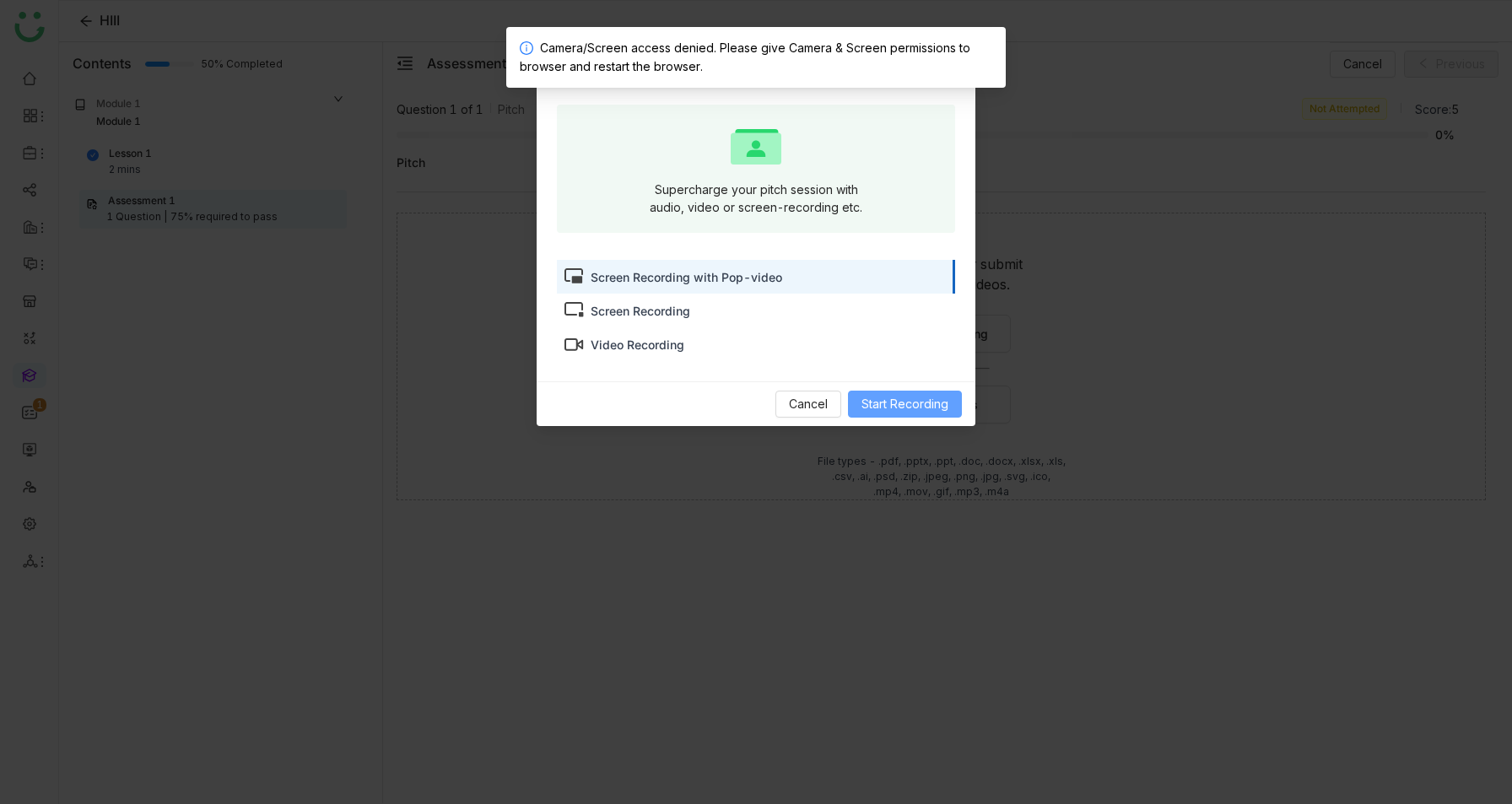
click at [890, 398] on span "Start Recording" at bounding box center [904, 404] width 87 height 19
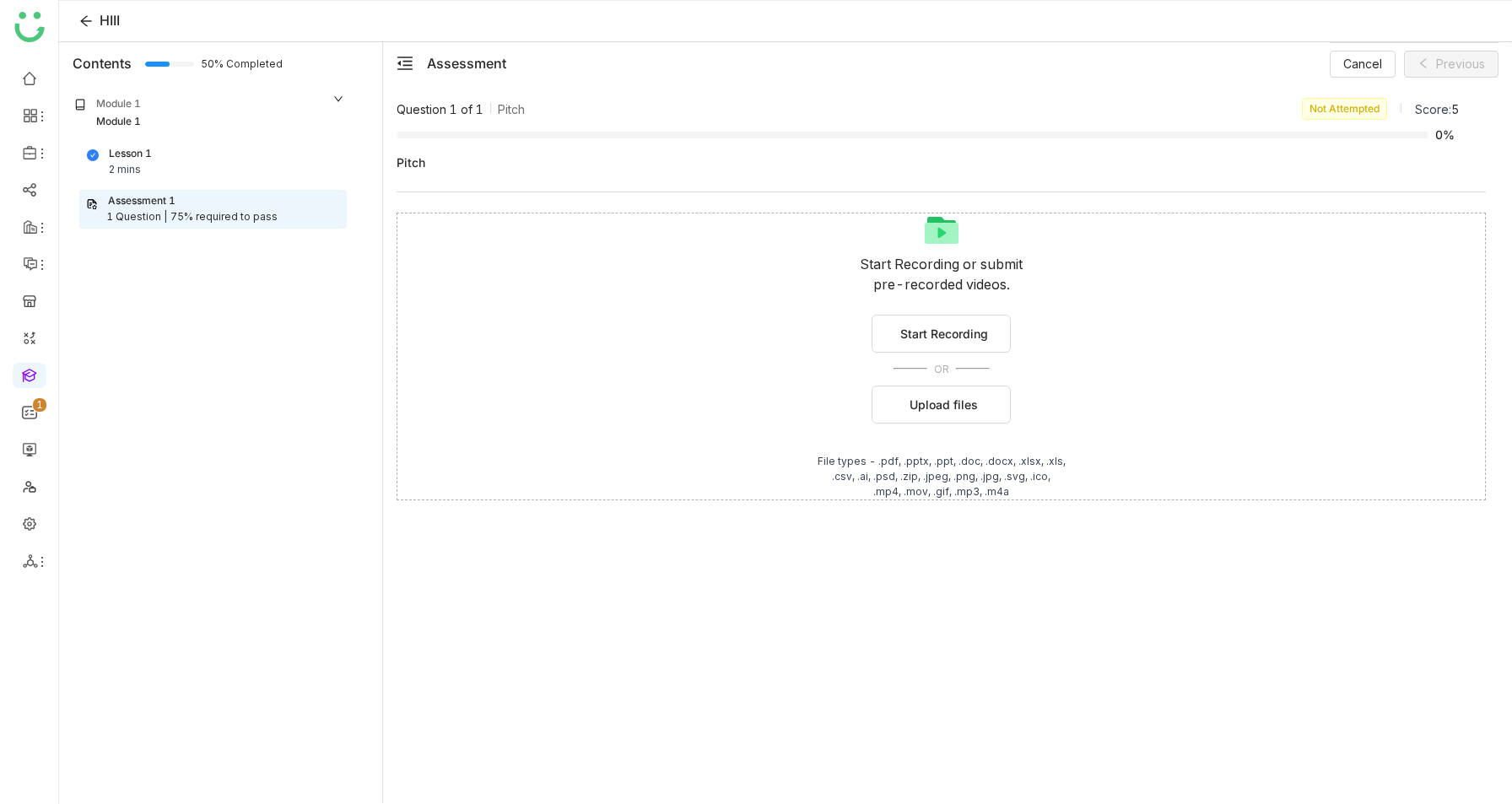
click at [526, 284] on div "Start Recording or submit pre-recorded videos. Start Recording OR Upload files …" at bounding box center [941, 356] width 1089 height 288
